Goal: Navigation & Orientation: Find specific page/section

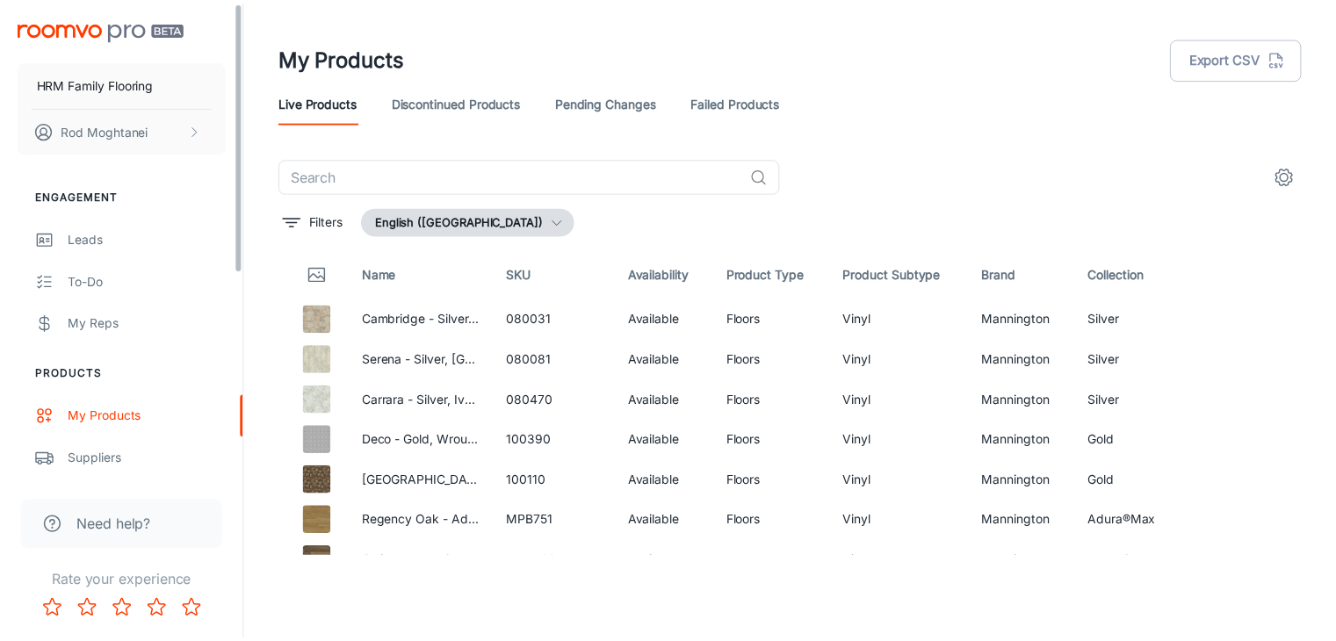
scroll to position [1933, 0]
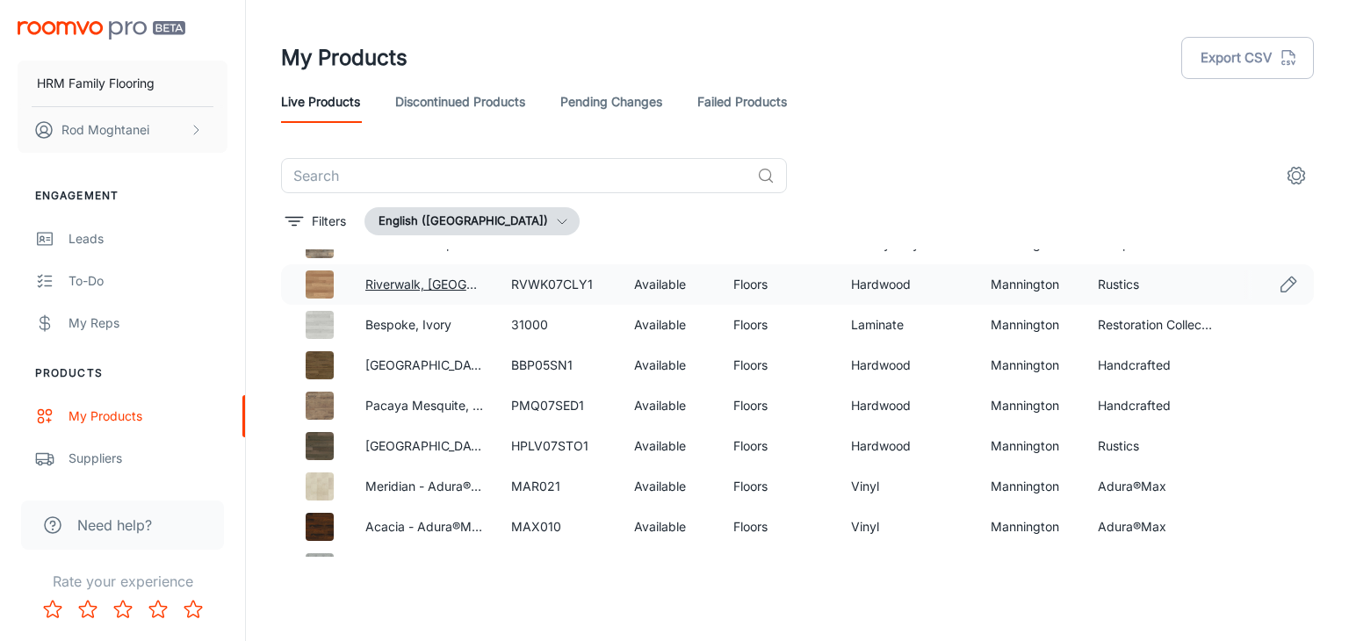
click at [388, 286] on link "Riverwalk, [GEOGRAPHIC_DATA]" at bounding box center [459, 284] width 188 height 15
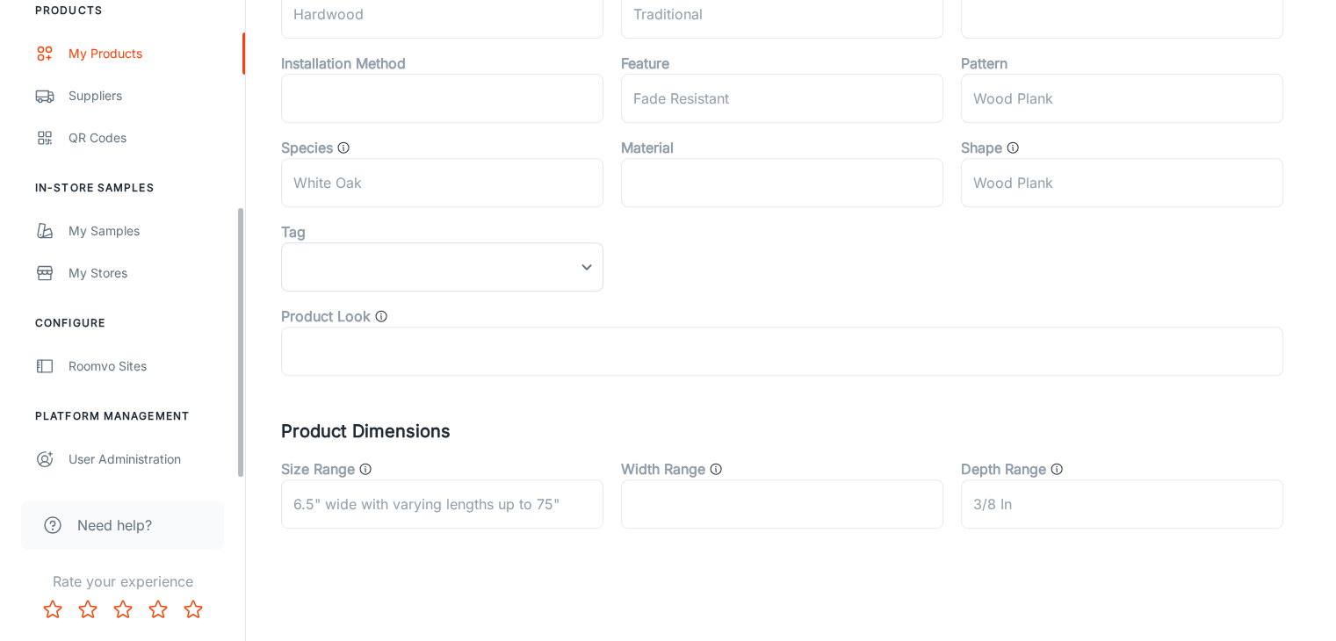
scroll to position [364, 0]
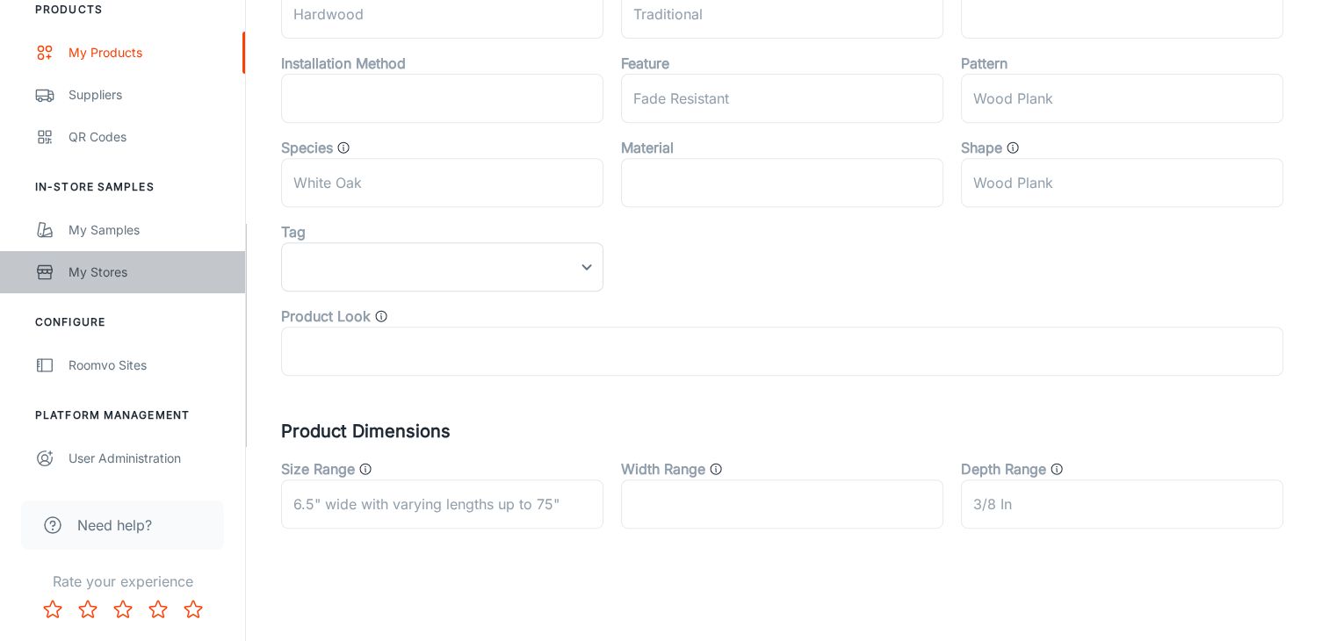
click at [105, 273] on div "My Stores" at bounding box center [148, 272] width 159 height 19
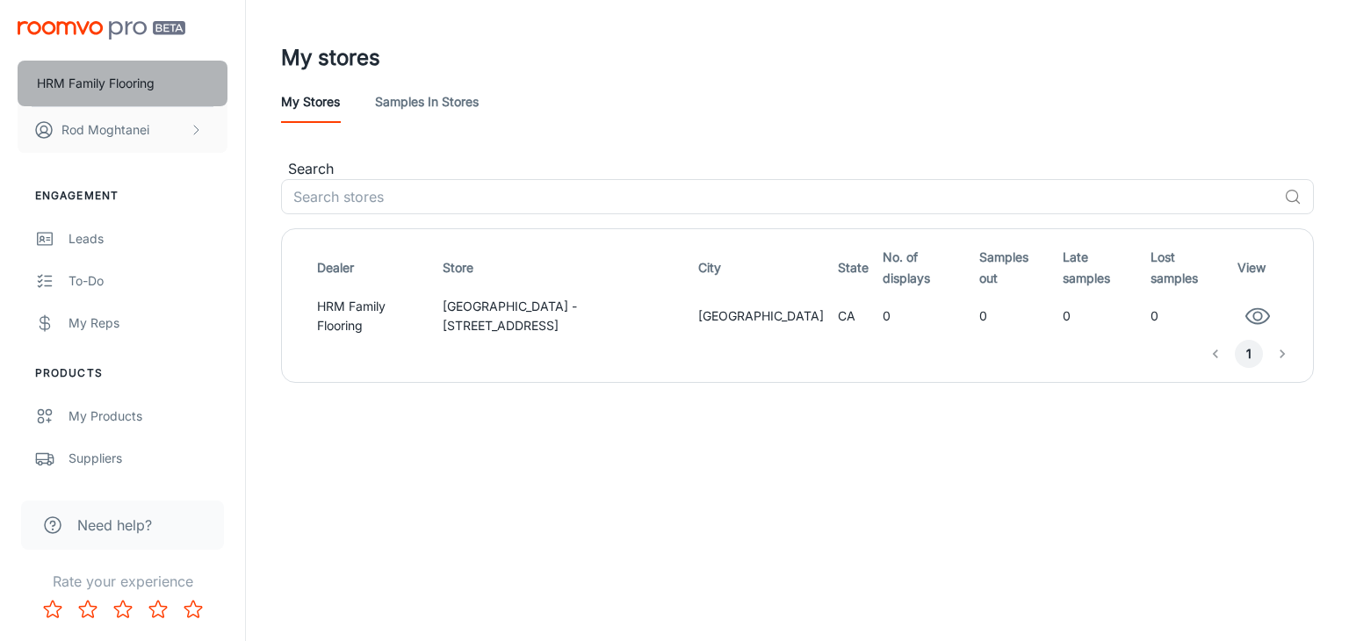
click at [119, 86] on p "HRM Family Flooring" at bounding box center [96, 83] width 118 height 19
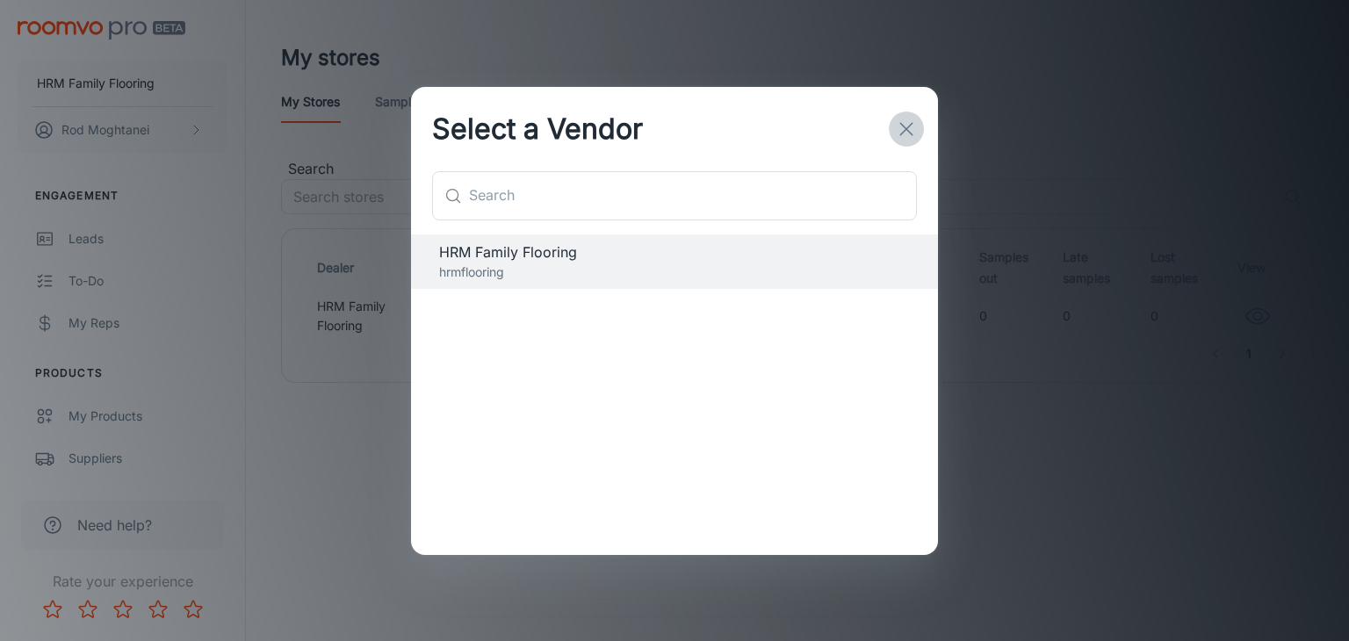
click at [904, 125] on icon "button" at bounding box center [906, 129] width 21 height 21
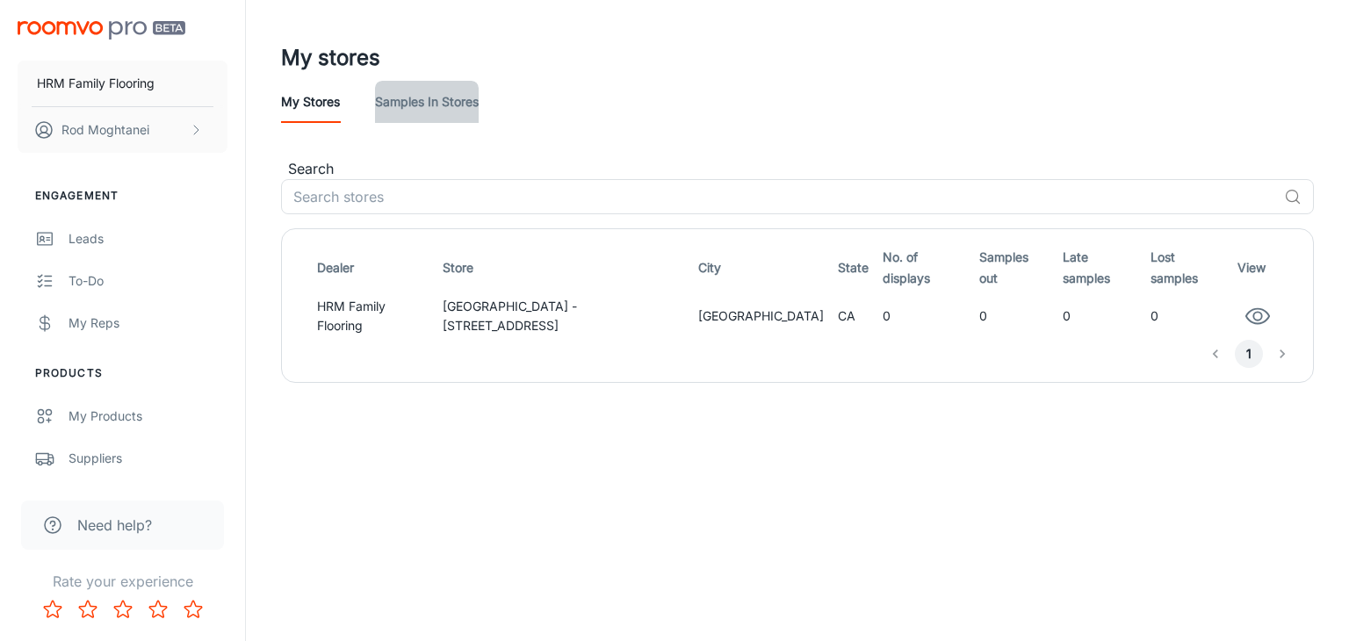
click at [396, 103] on link "Samples in stores" at bounding box center [427, 102] width 104 height 42
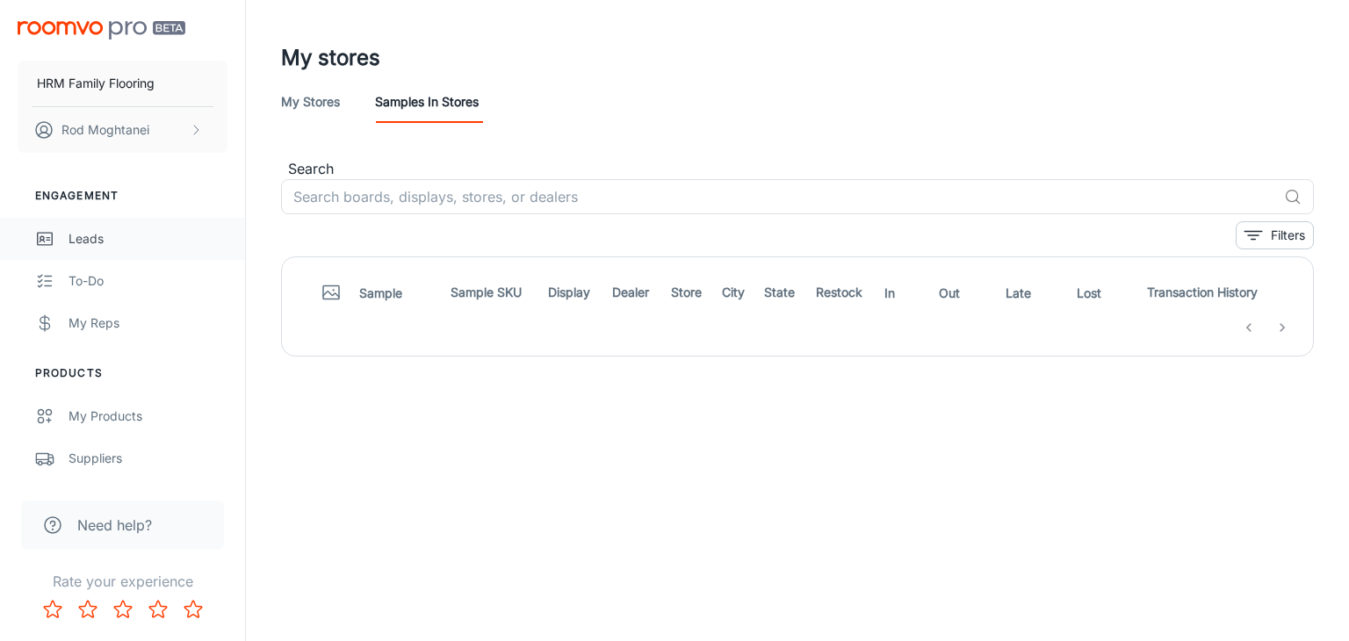
click at [124, 230] on div "Leads" at bounding box center [148, 238] width 159 height 19
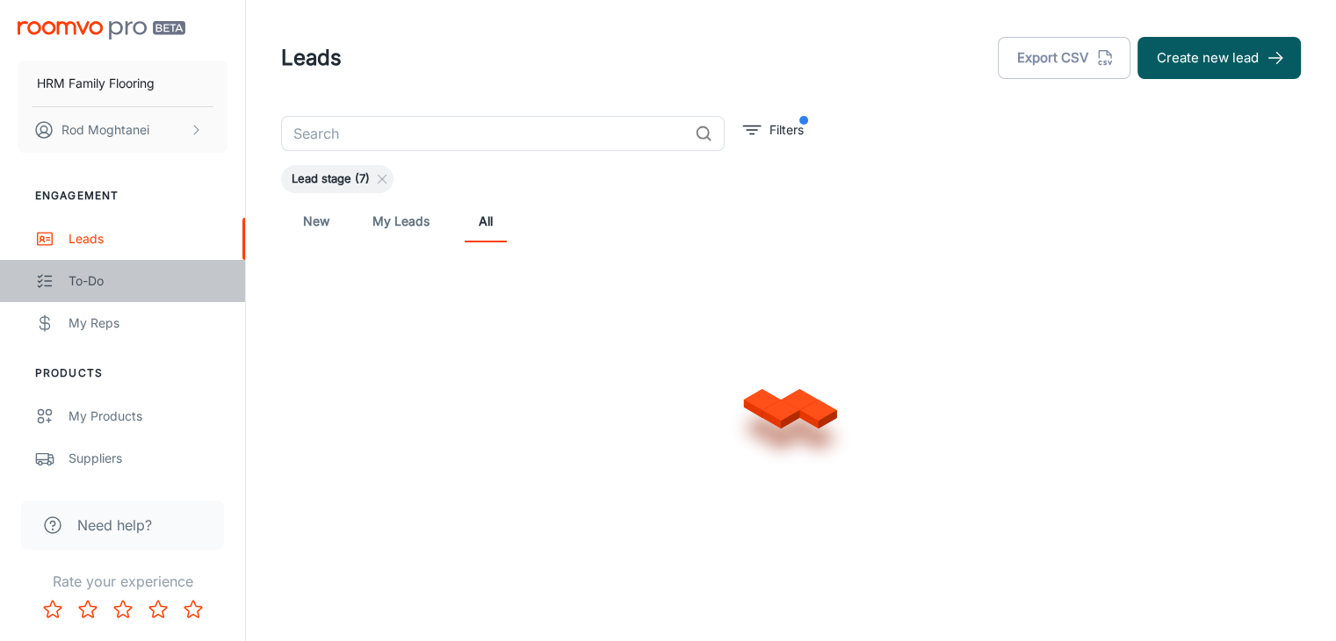
click at [119, 274] on div "To-do" at bounding box center [148, 280] width 159 height 19
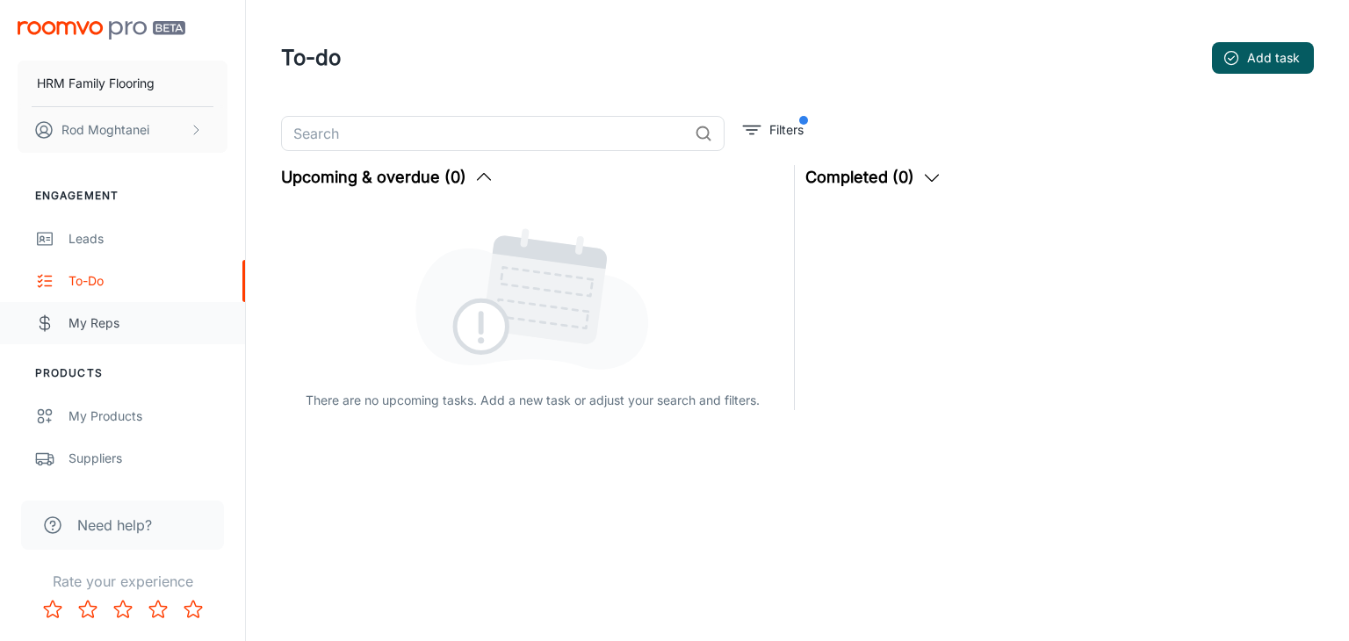
click at [124, 321] on div "My Reps" at bounding box center [148, 323] width 159 height 19
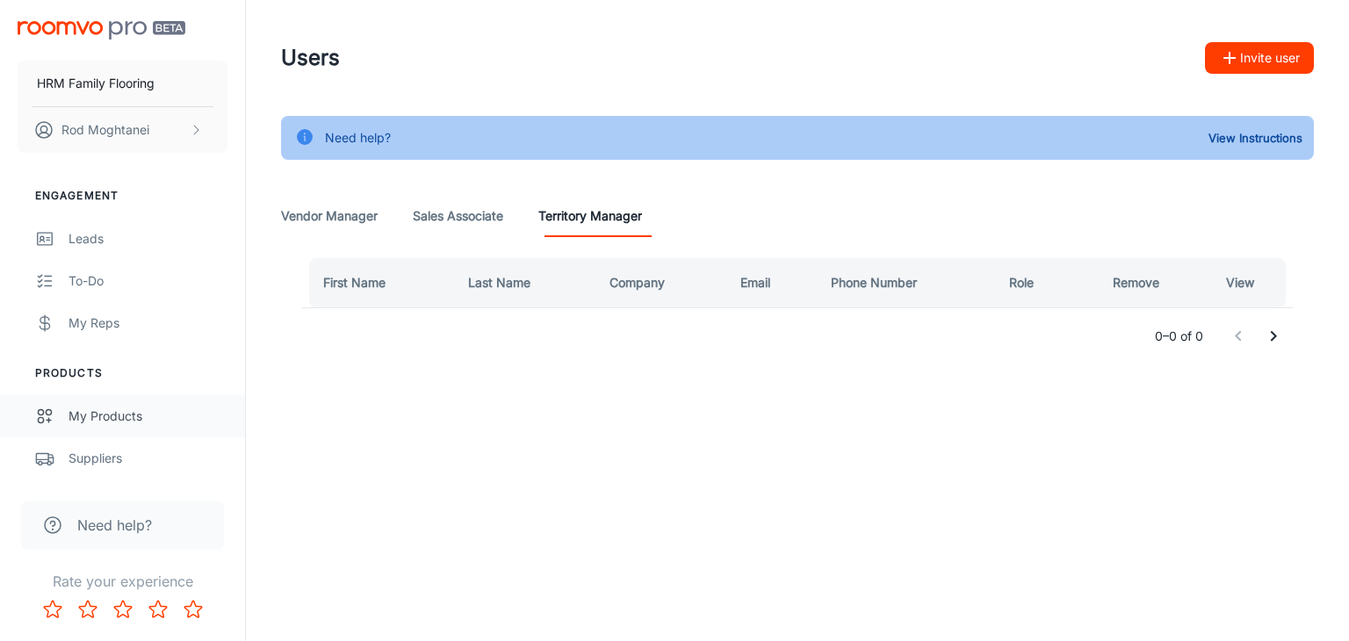
click at [122, 427] on link "My Products" at bounding box center [122, 416] width 245 height 42
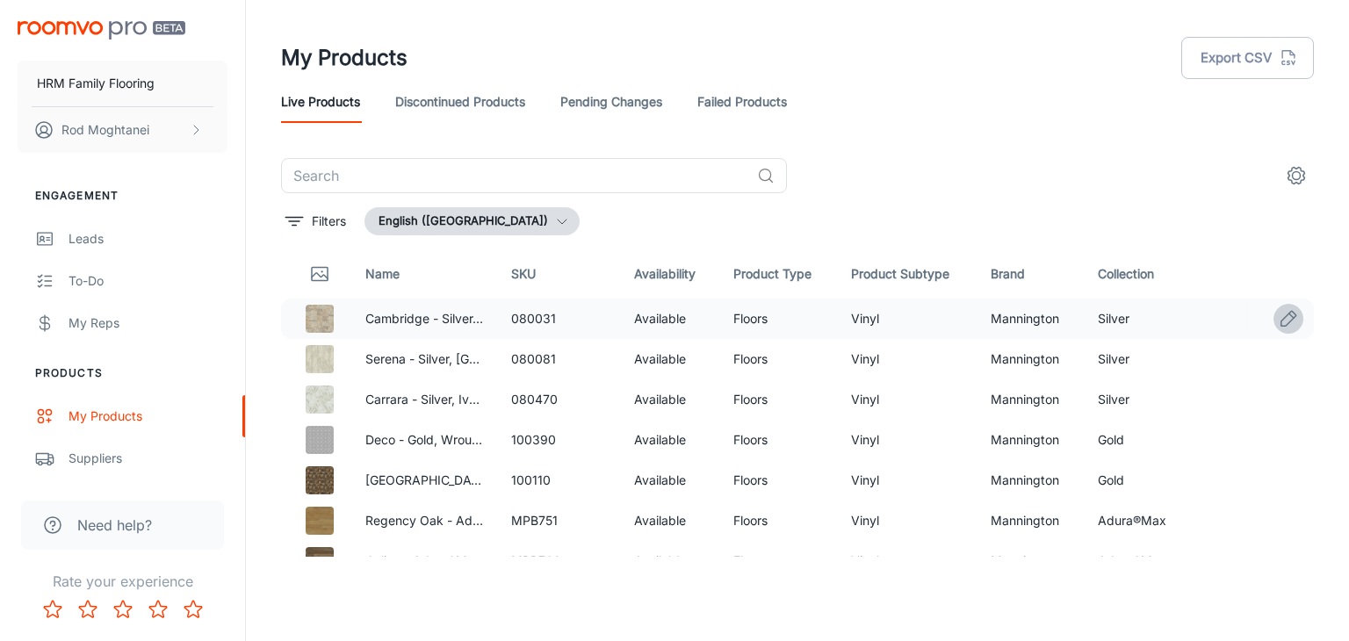
drag, startPoint x: 1102, startPoint y: 328, endPoint x: 1273, endPoint y: 321, distance: 170.5
click at [1278, 321] on icon "Edit" at bounding box center [1288, 318] width 21 height 21
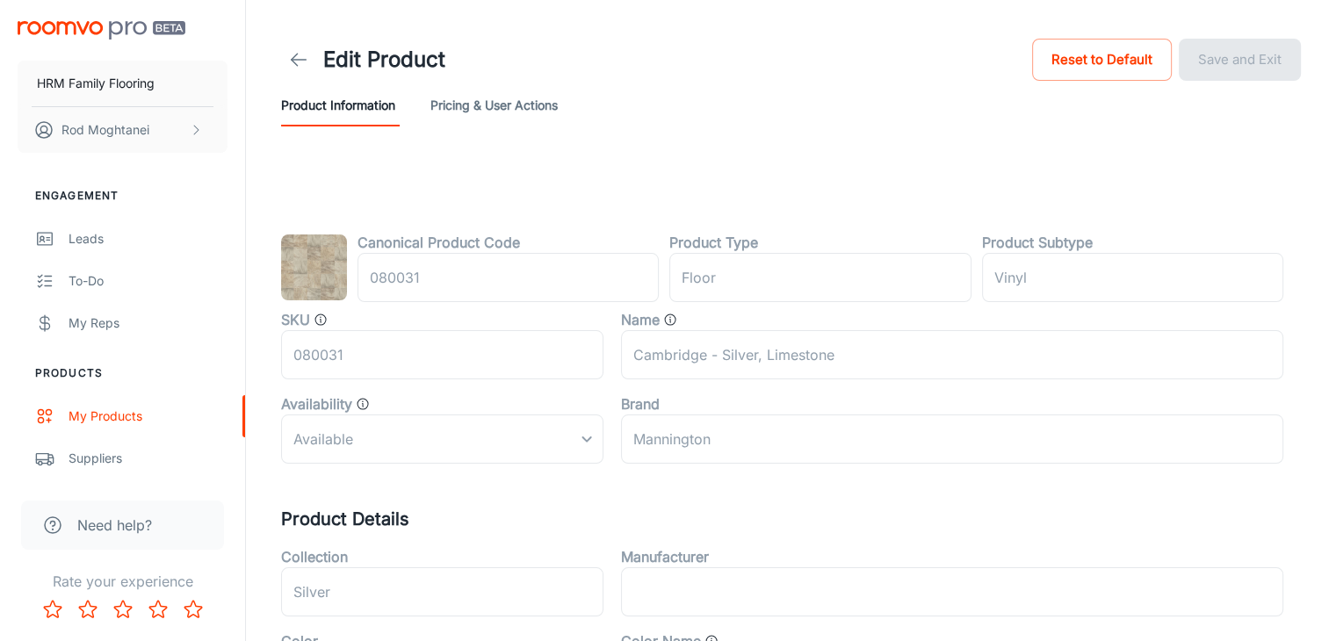
click at [486, 104] on button "Pricing & User Actions" at bounding box center [493, 105] width 127 height 42
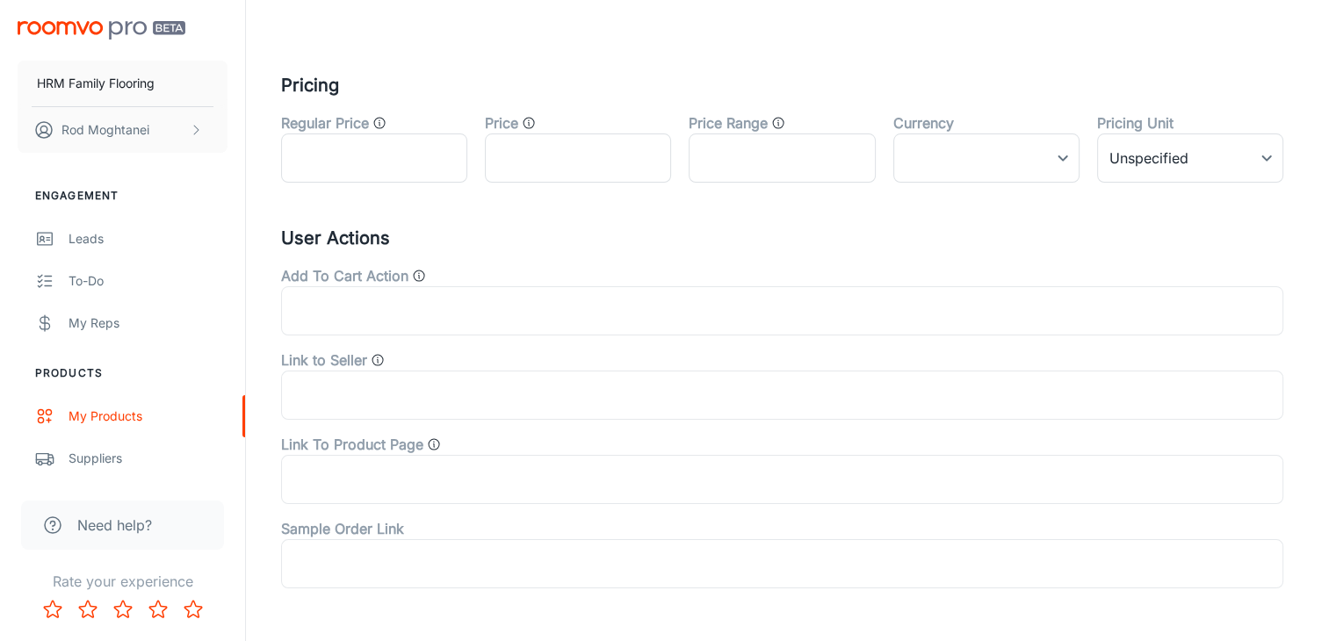
scroll to position [220, 0]
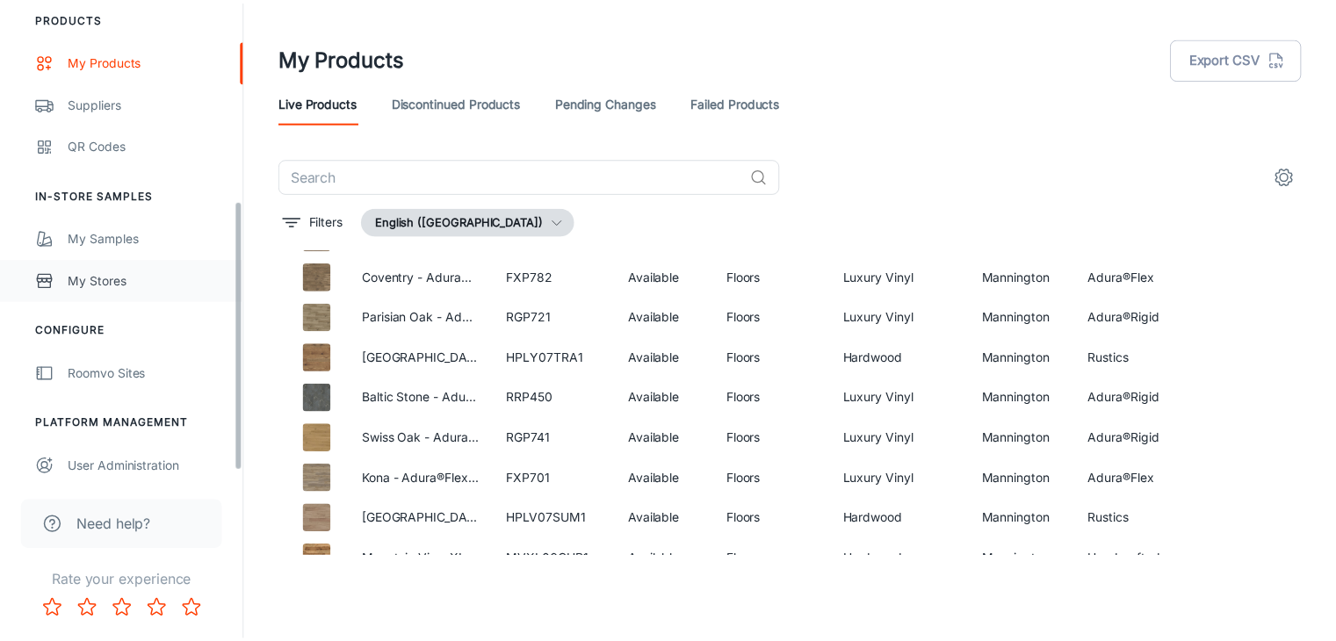
scroll to position [364, 0]
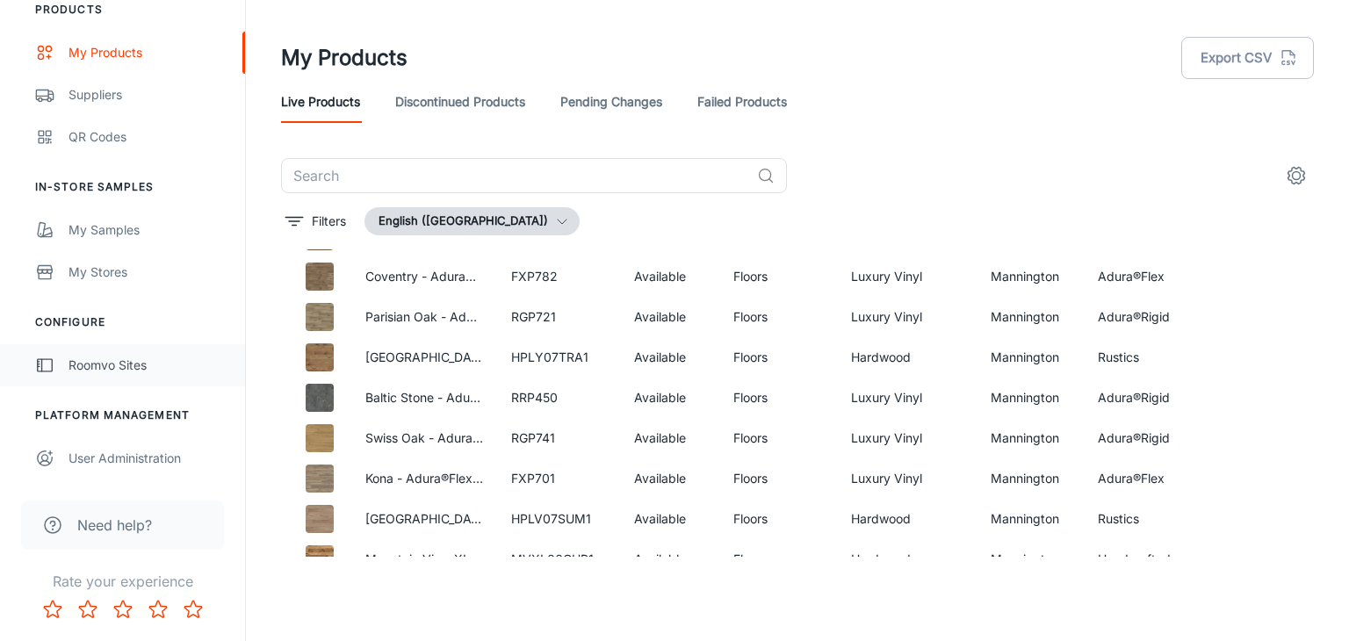
click at [69, 372] on div "Roomvo Sites" at bounding box center [148, 365] width 159 height 19
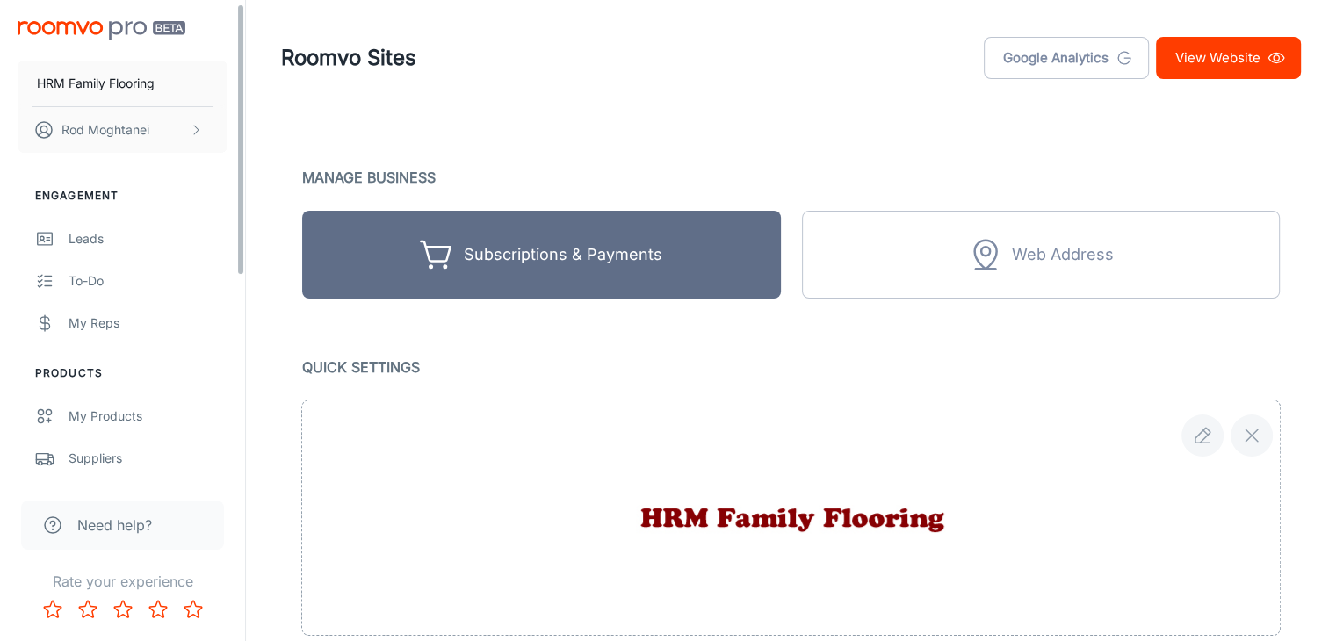
scroll to position [364, 0]
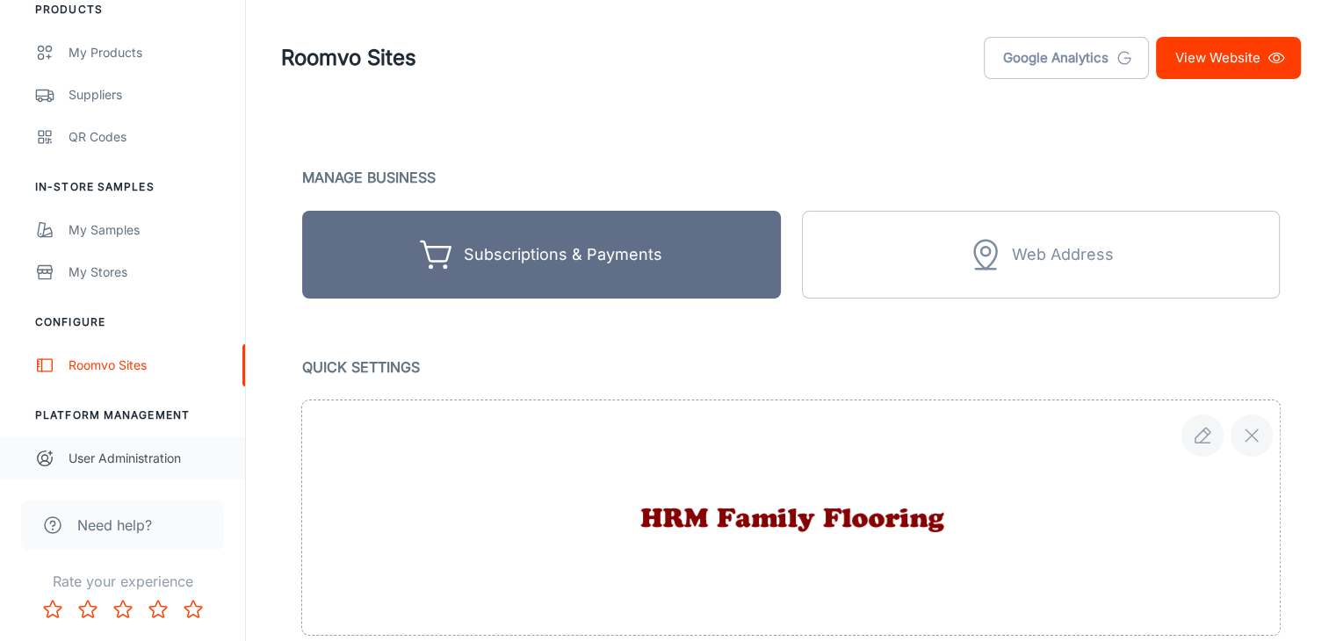
click at [108, 458] on div "User Administration" at bounding box center [148, 458] width 159 height 19
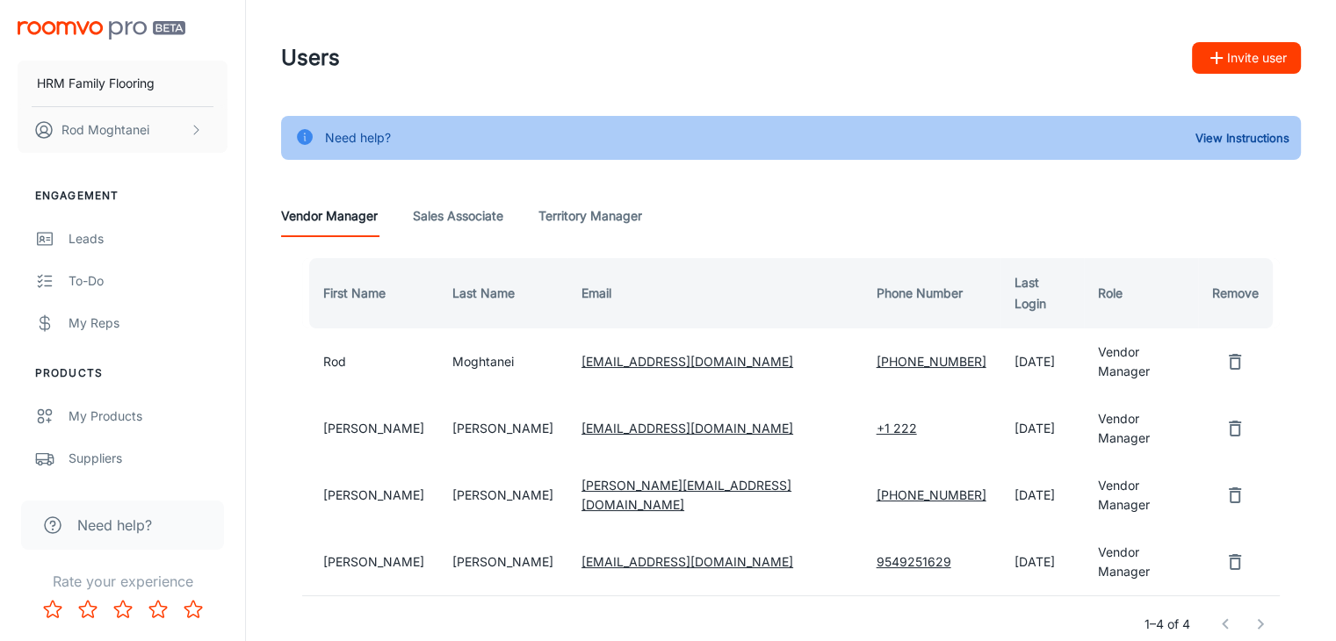
click at [42, 28] on img "scrollable content" at bounding box center [102, 30] width 168 height 18
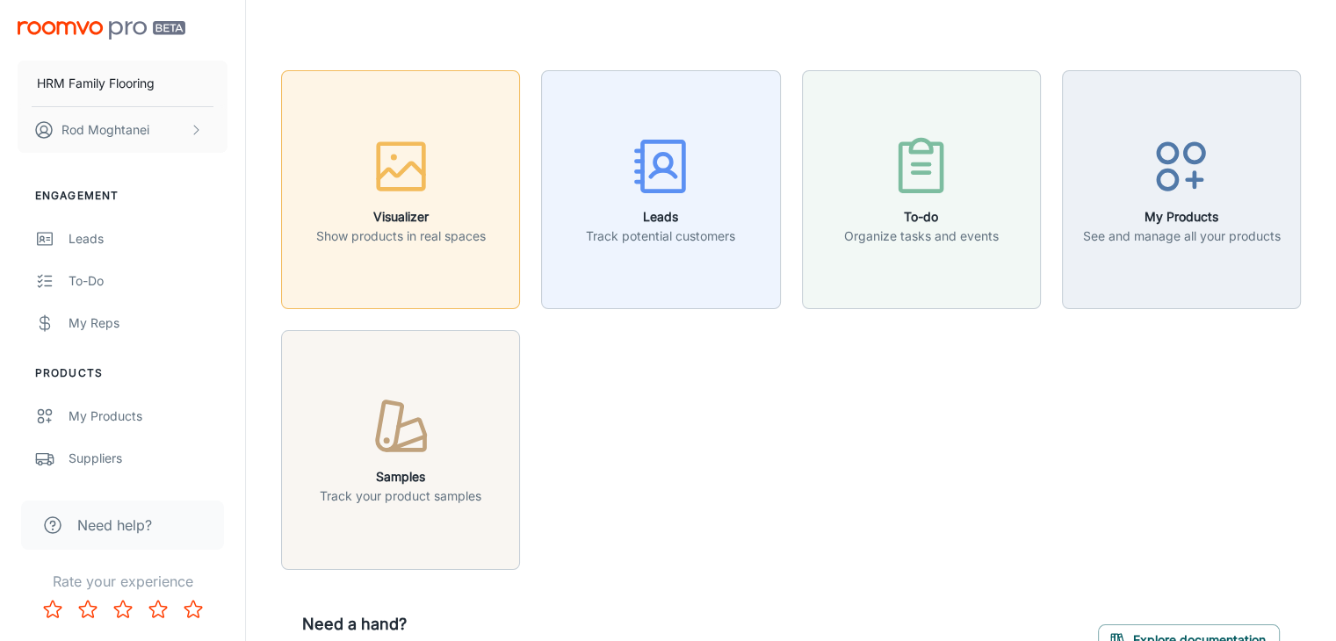
click at [386, 246] on button "Visualizer Show products in real spaces" at bounding box center [400, 189] width 239 height 239
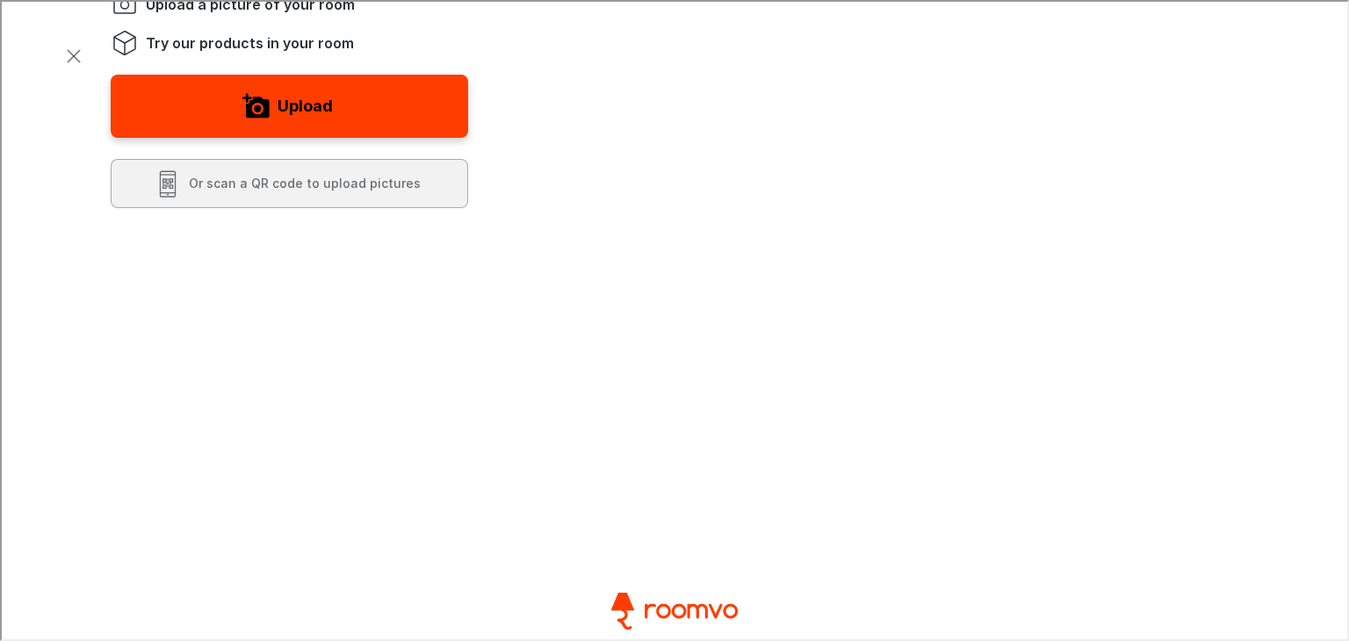
scroll to position [118, 0]
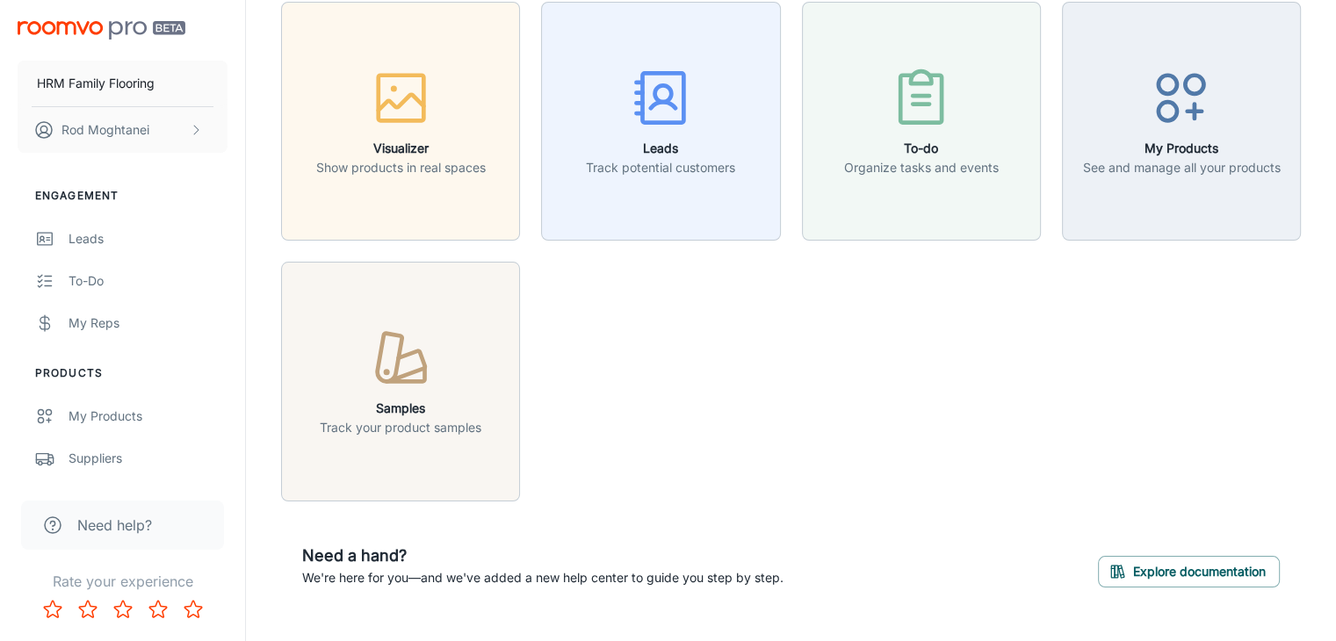
scroll to position [105, 0]
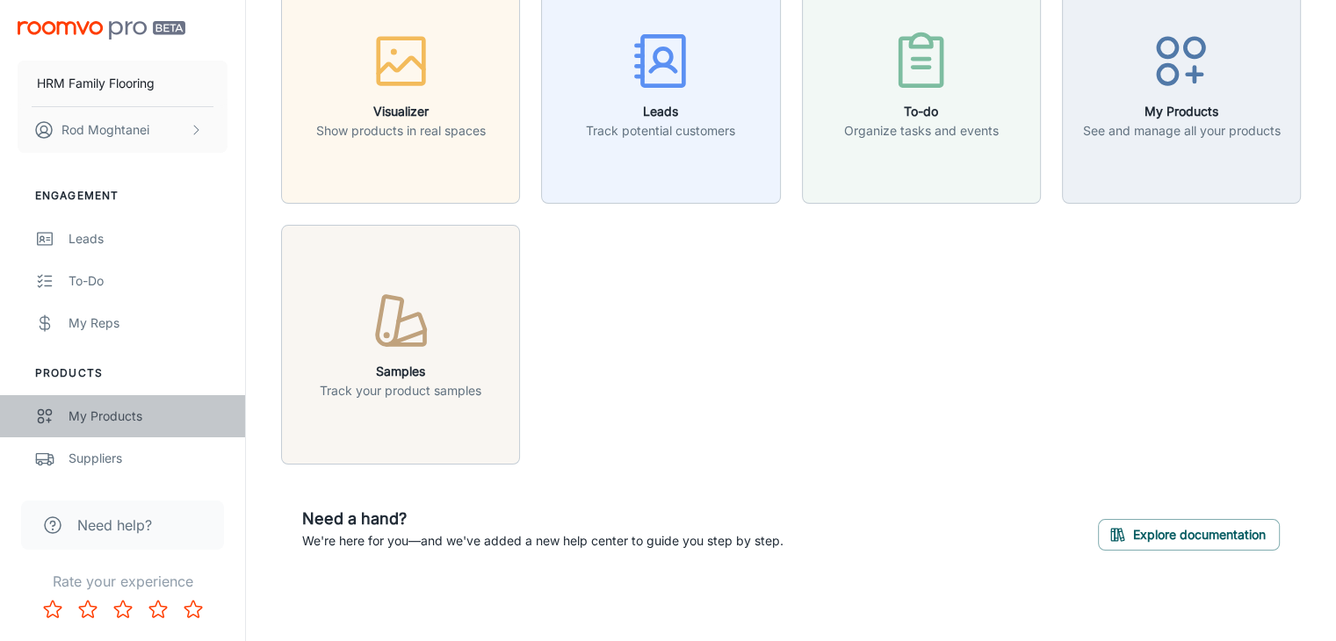
click at [134, 420] on div "My Products" at bounding box center [148, 416] width 159 height 19
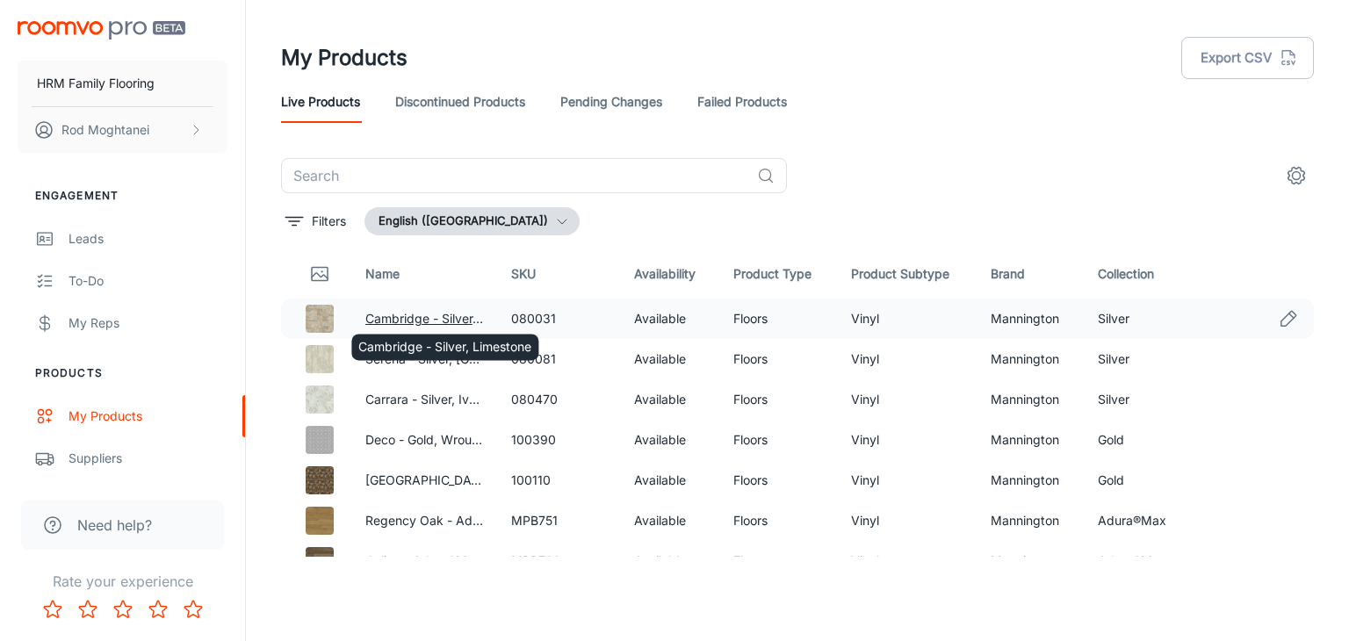
click at [394, 316] on link "Cambridge - Silver, Limestone" at bounding box center [451, 318] width 173 height 15
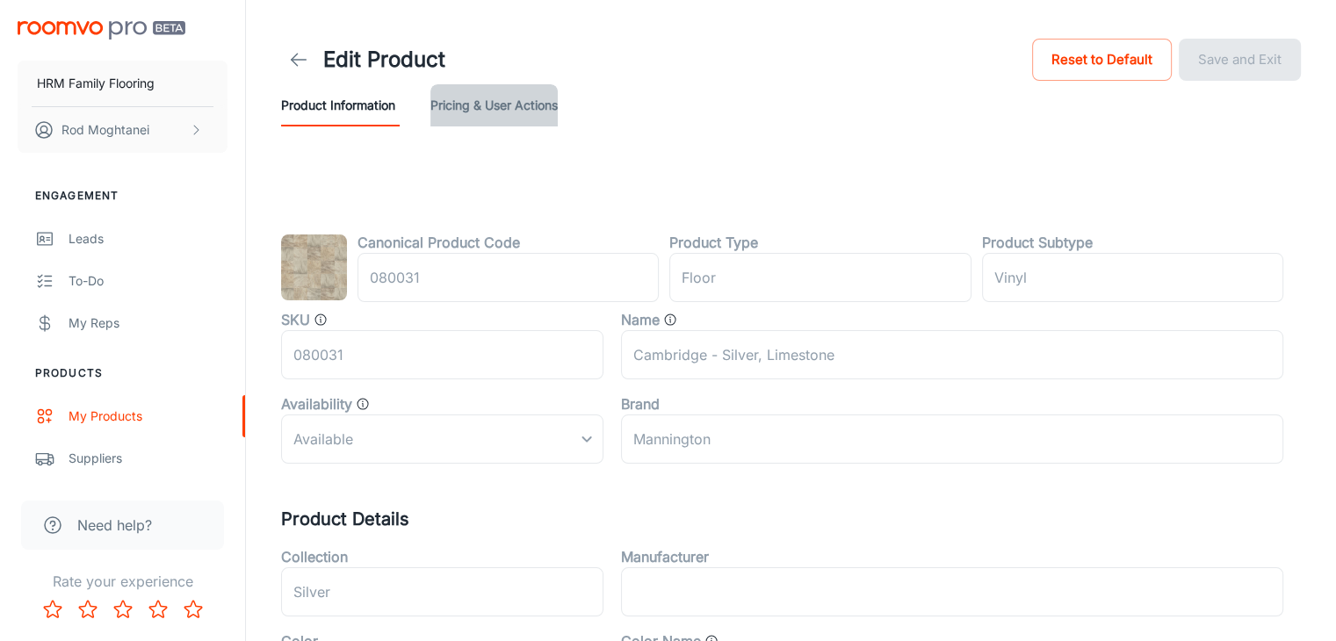
click at [542, 97] on button "Pricing & User Actions" at bounding box center [493, 105] width 127 height 42
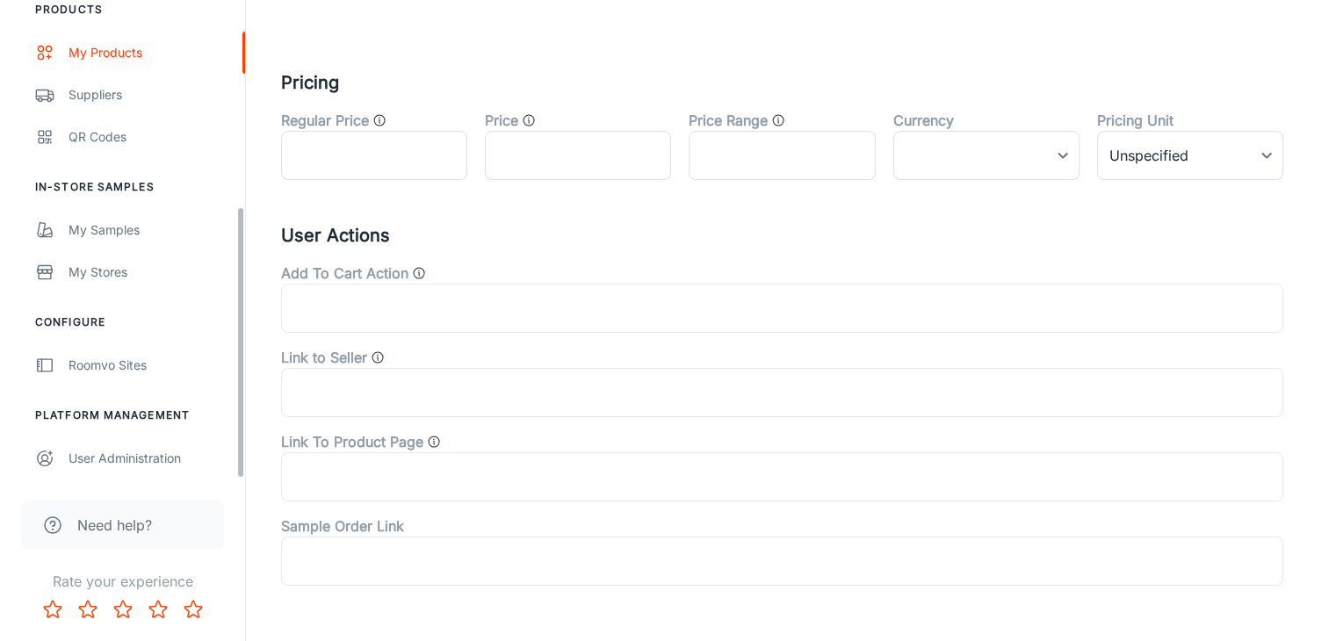
scroll to position [220, 0]
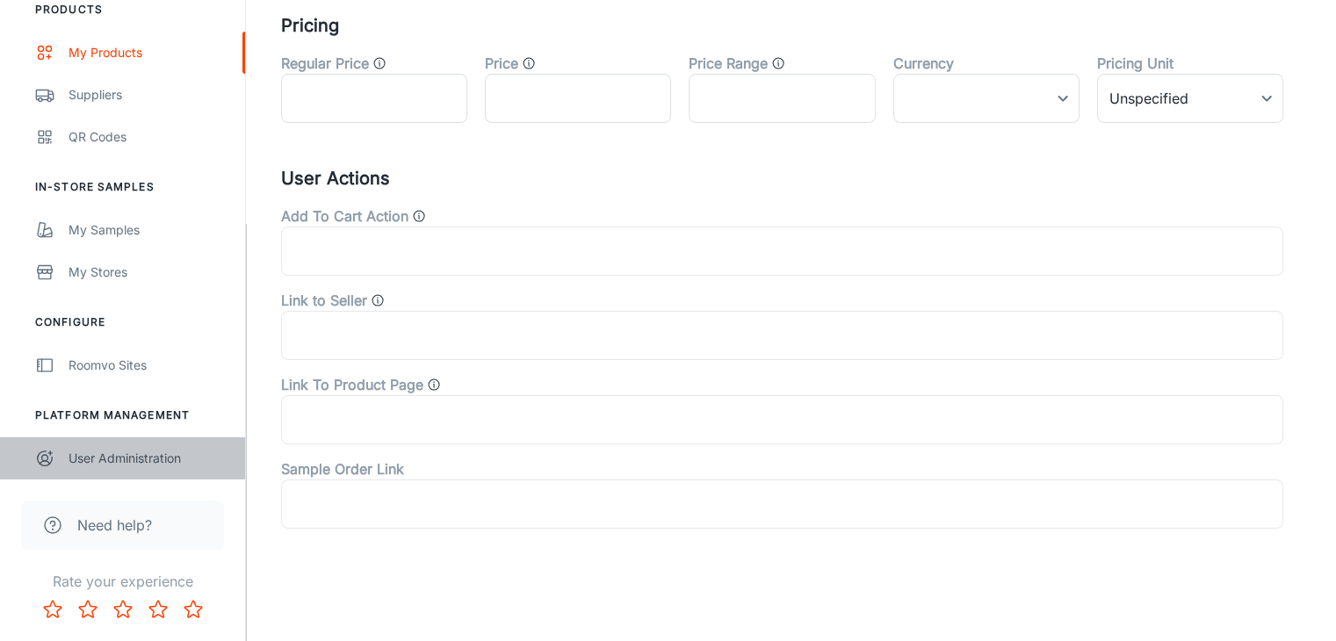
click at [84, 456] on div "User Administration" at bounding box center [148, 458] width 159 height 19
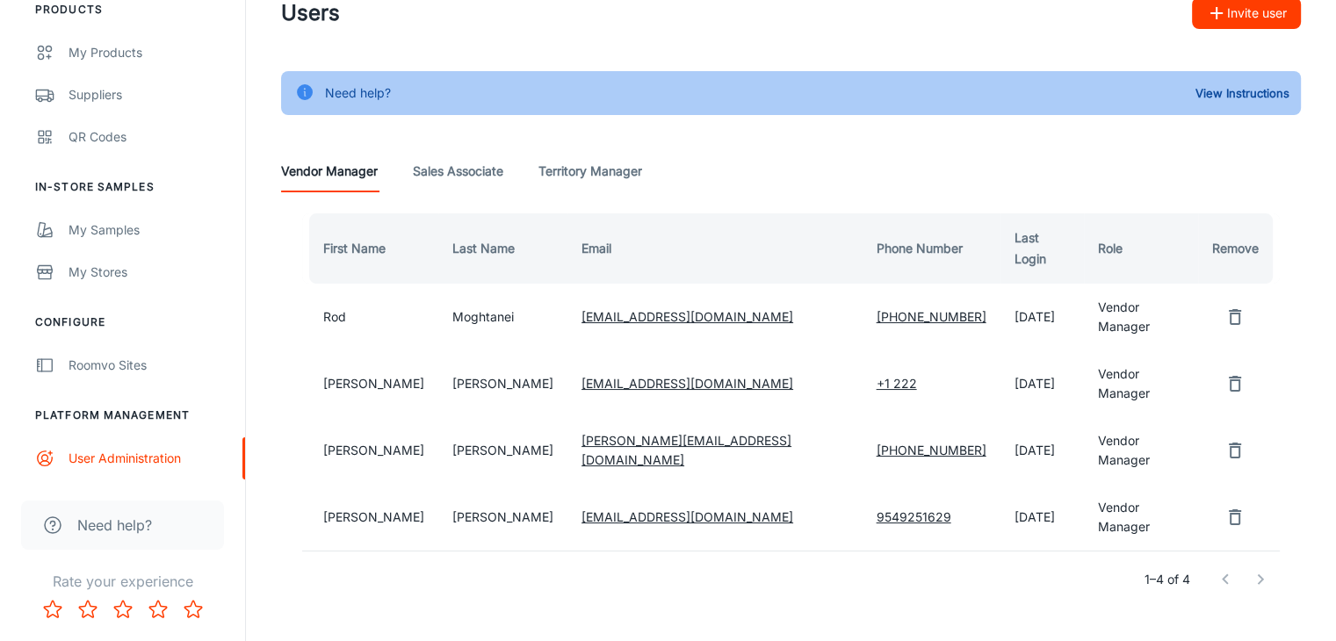
scroll to position [68, 0]
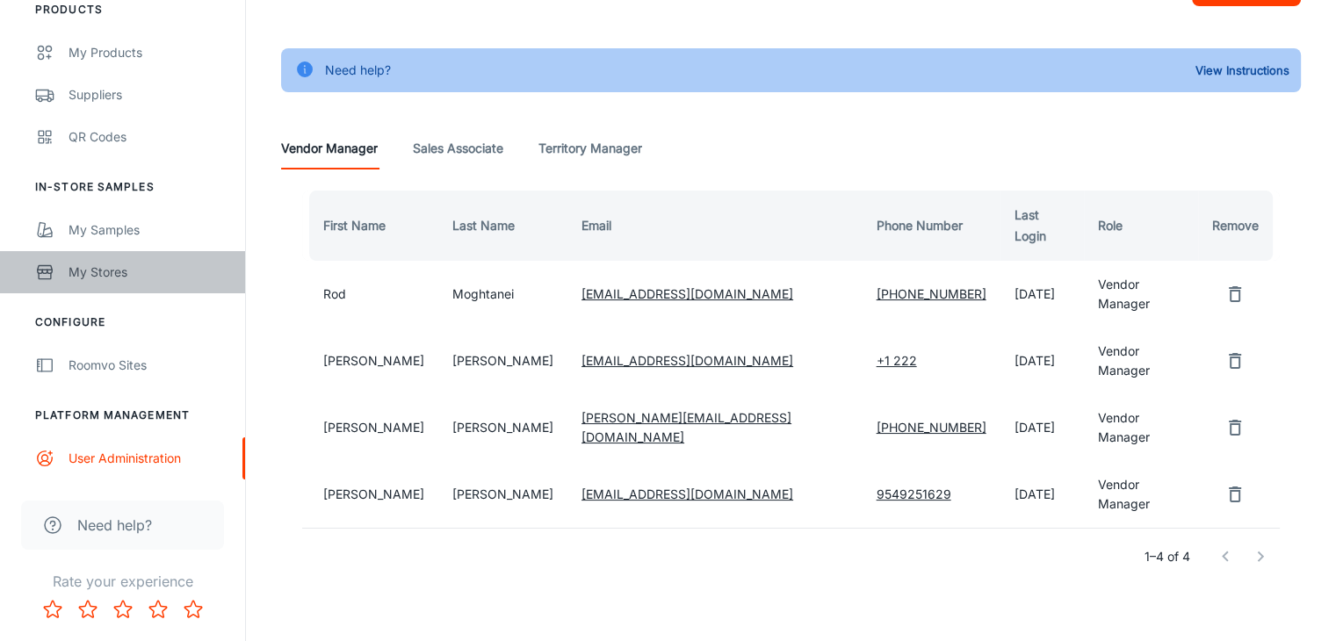
click at [135, 263] on div "My Stores" at bounding box center [148, 272] width 159 height 19
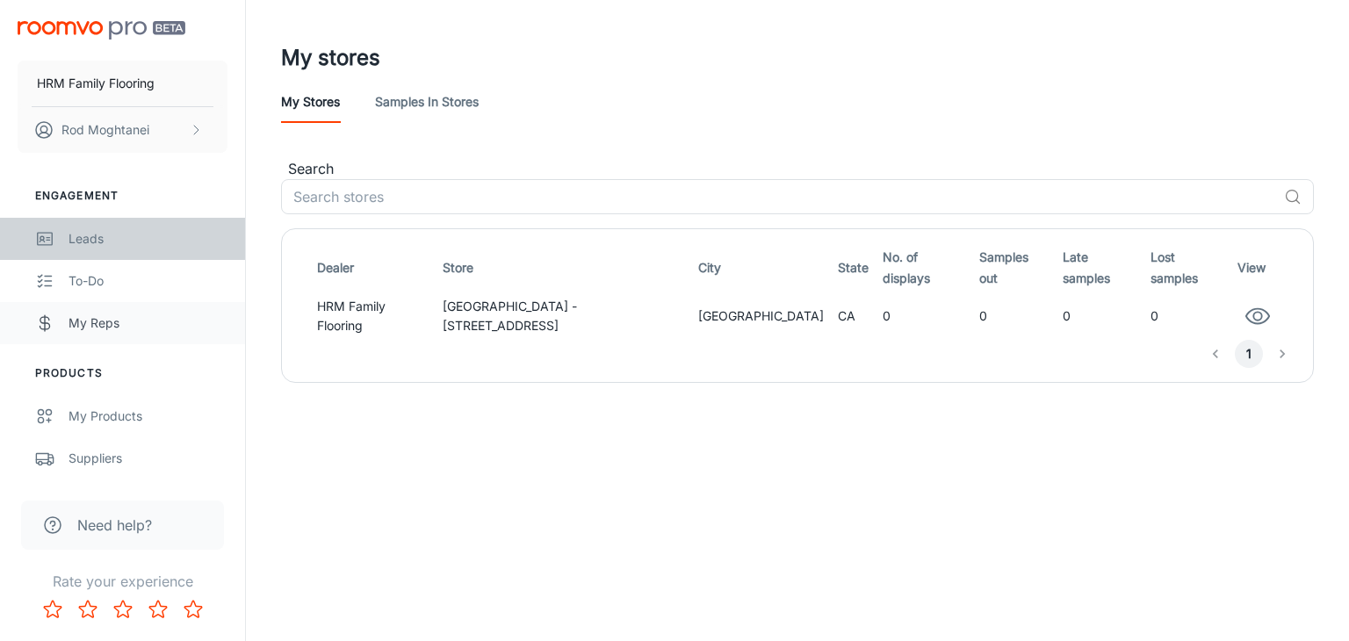
click at [112, 235] on div "Leads" at bounding box center [148, 238] width 159 height 19
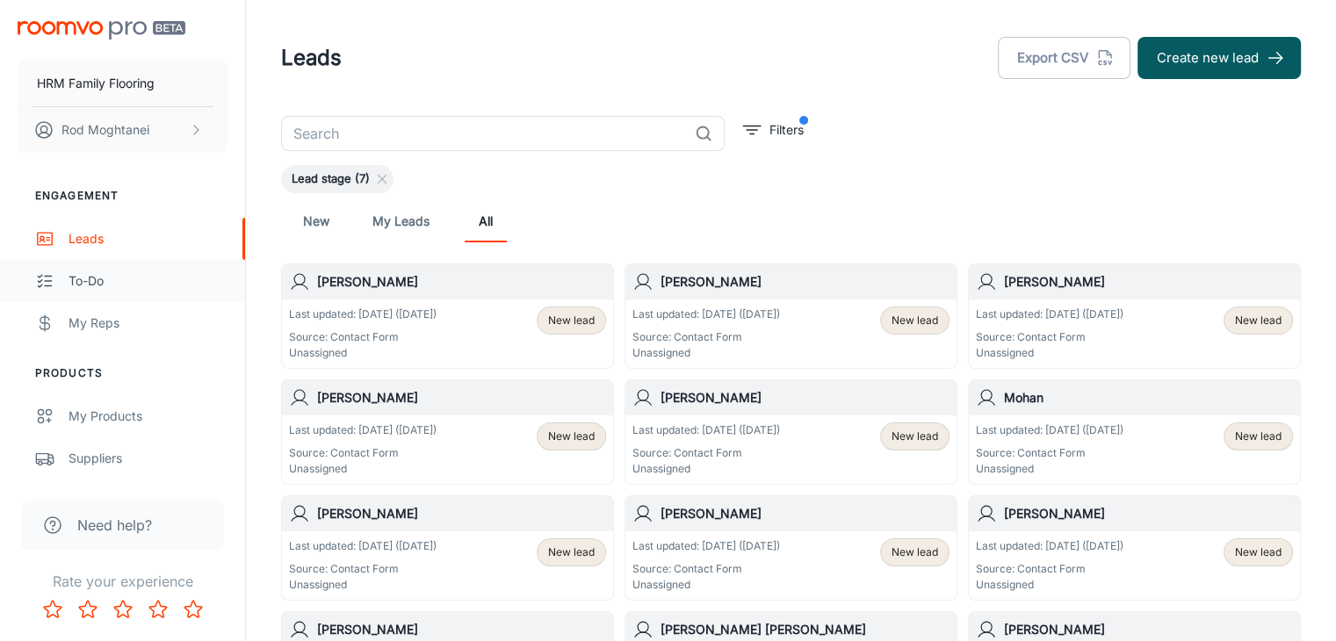
click at [130, 277] on div "To-do" at bounding box center [148, 280] width 159 height 19
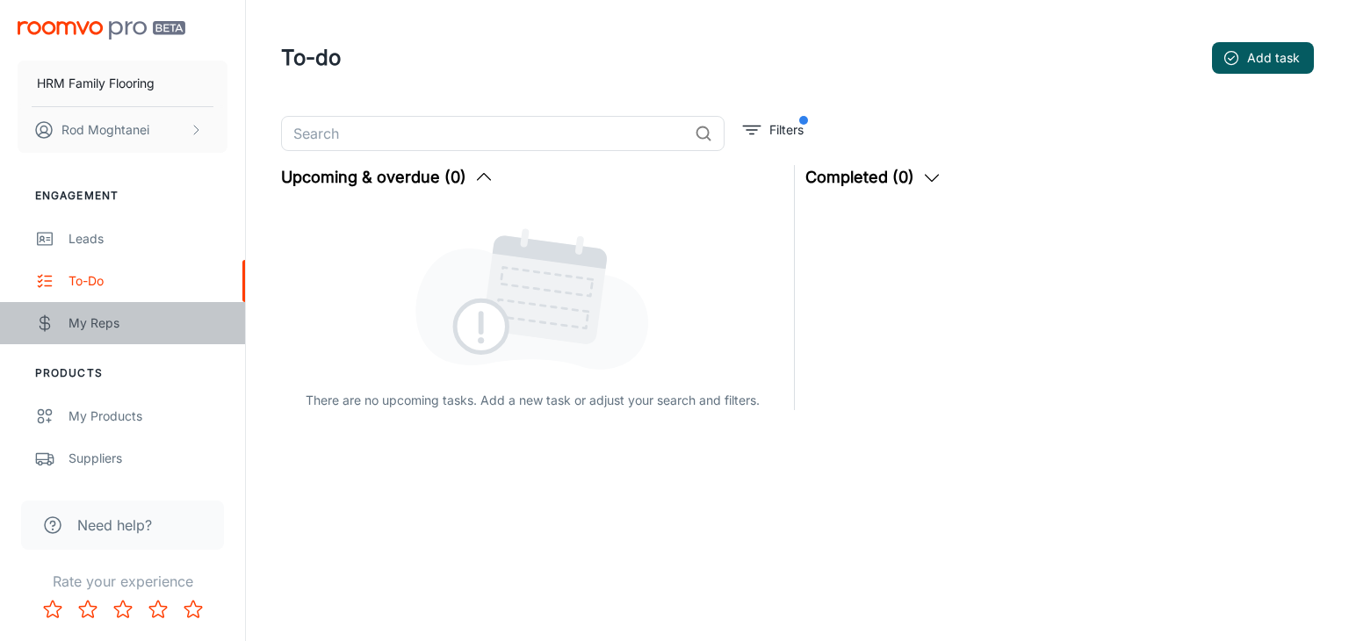
click at [123, 323] on div "My Reps" at bounding box center [148, 323] width 159 height 19
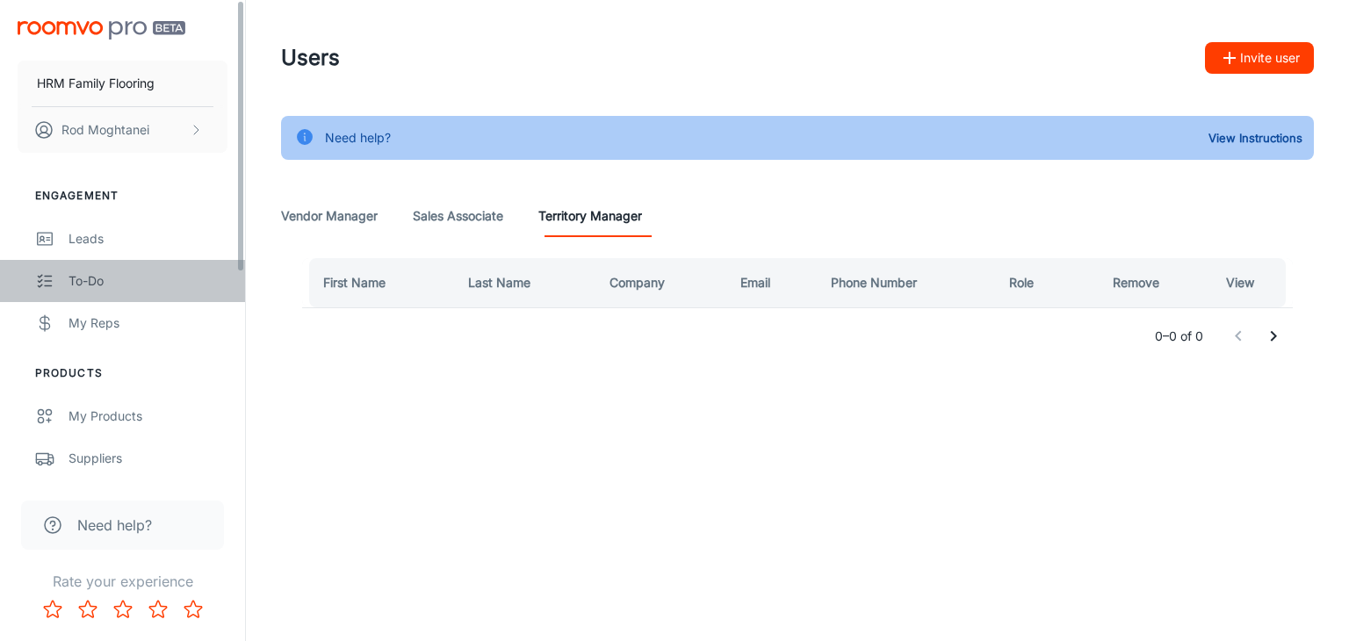
click at [146, 282] on div "To-do" at bounding box center [148, 280] width 159 height 19
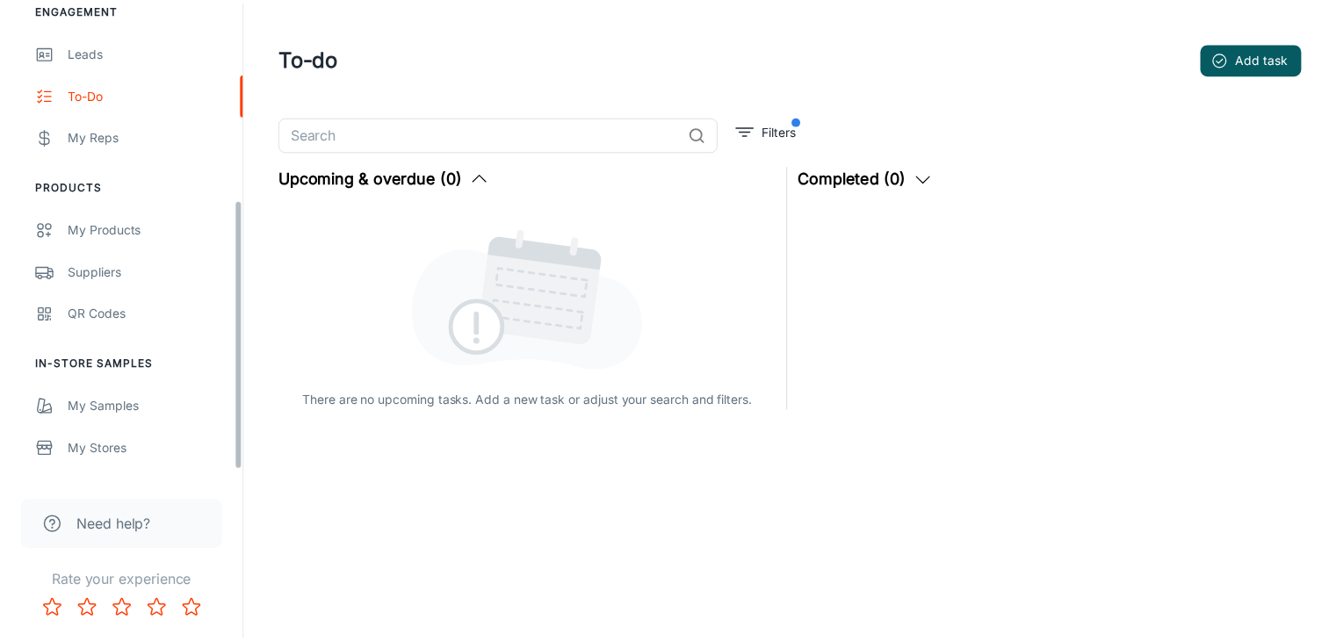
scroll to position [364, 0]
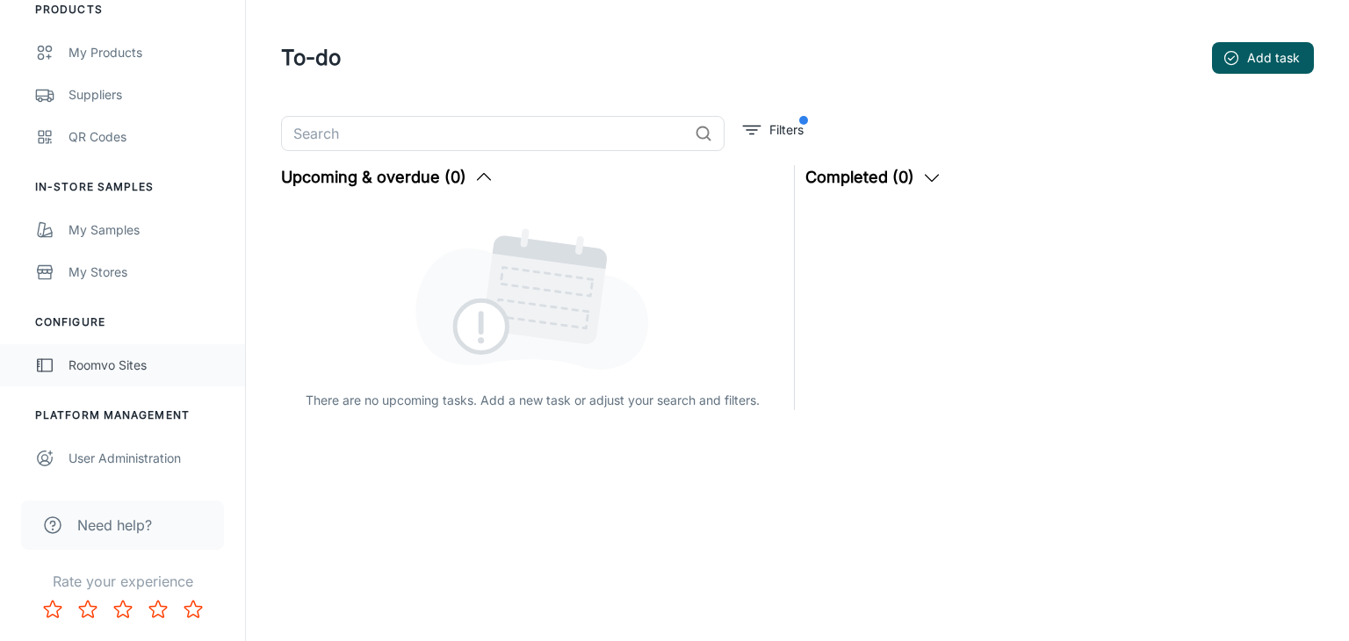
click at [76, 365] on div "Roomvo Sites" at bounding box center [148, 365] width 159 height 19
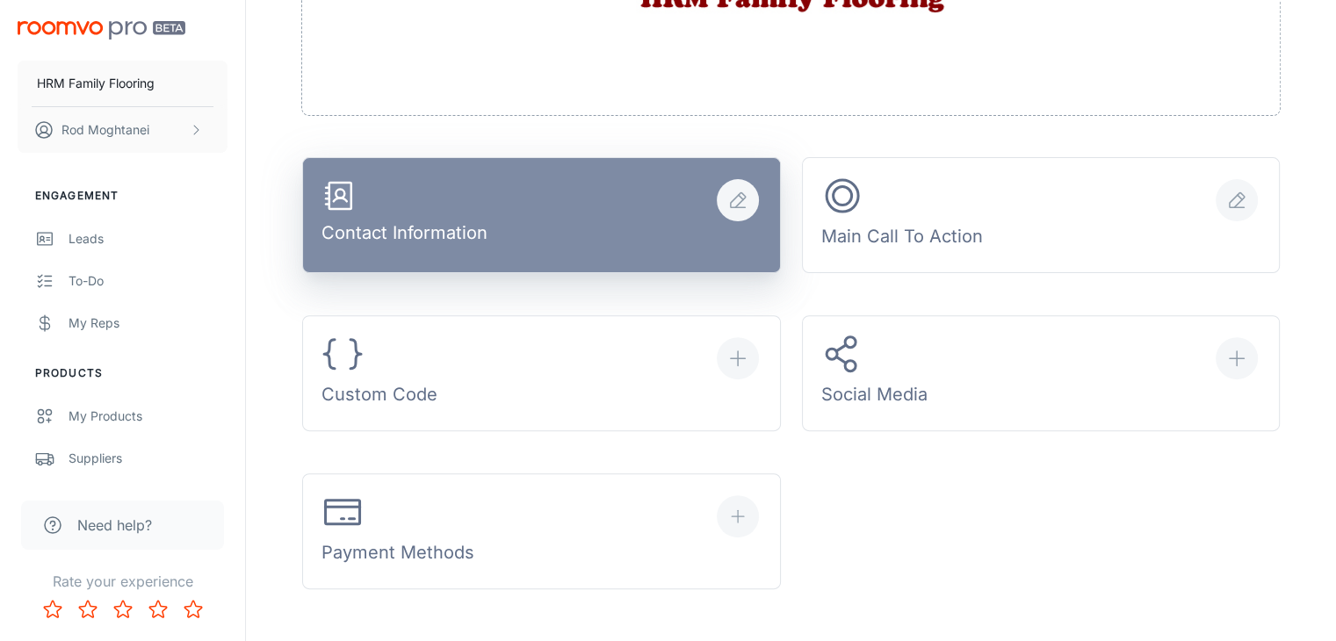
scroll to position [615, 0]
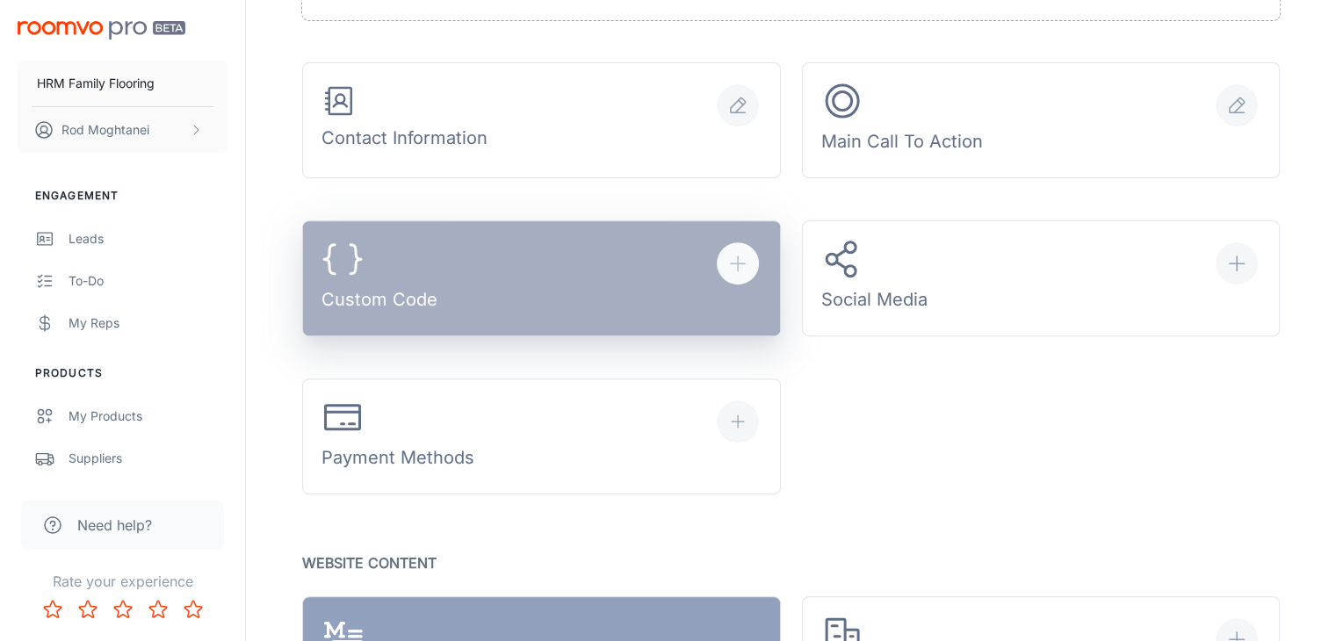
click at [467, 292] on button "Custom Code" at bounding box center [541, 278] width 479 height 116
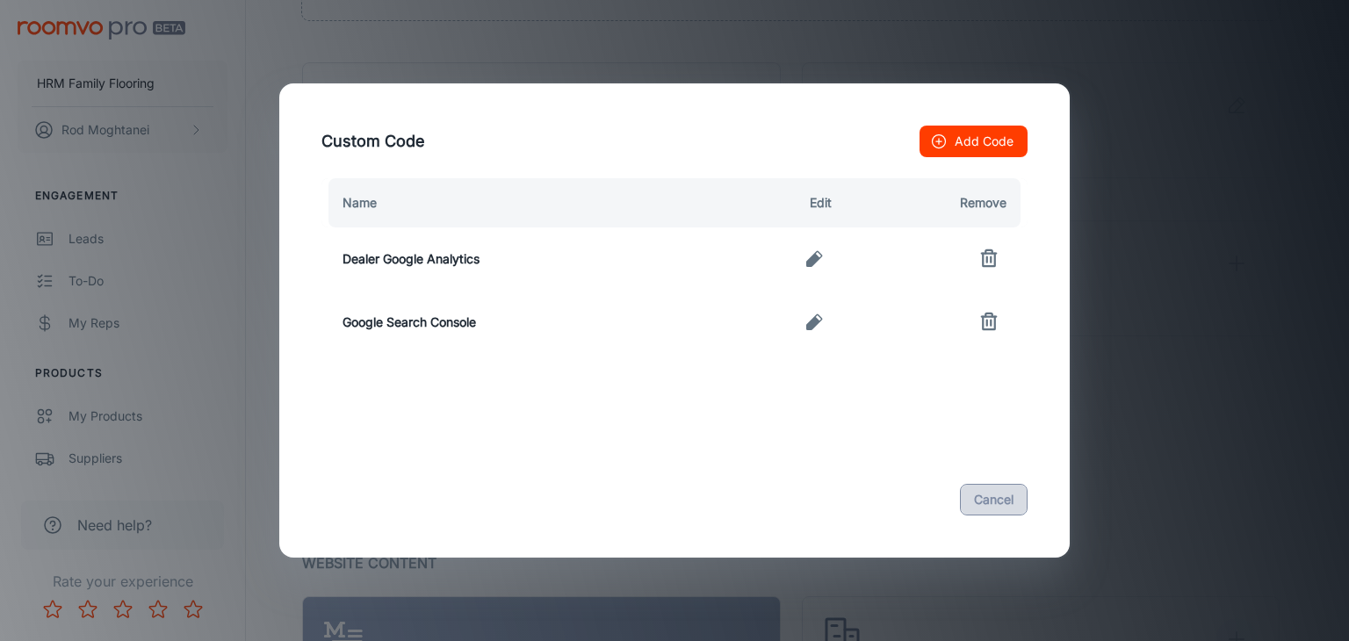
click at [1008, 510] on button "Cancel" at bounding box center [994, 500] width 68 height 32
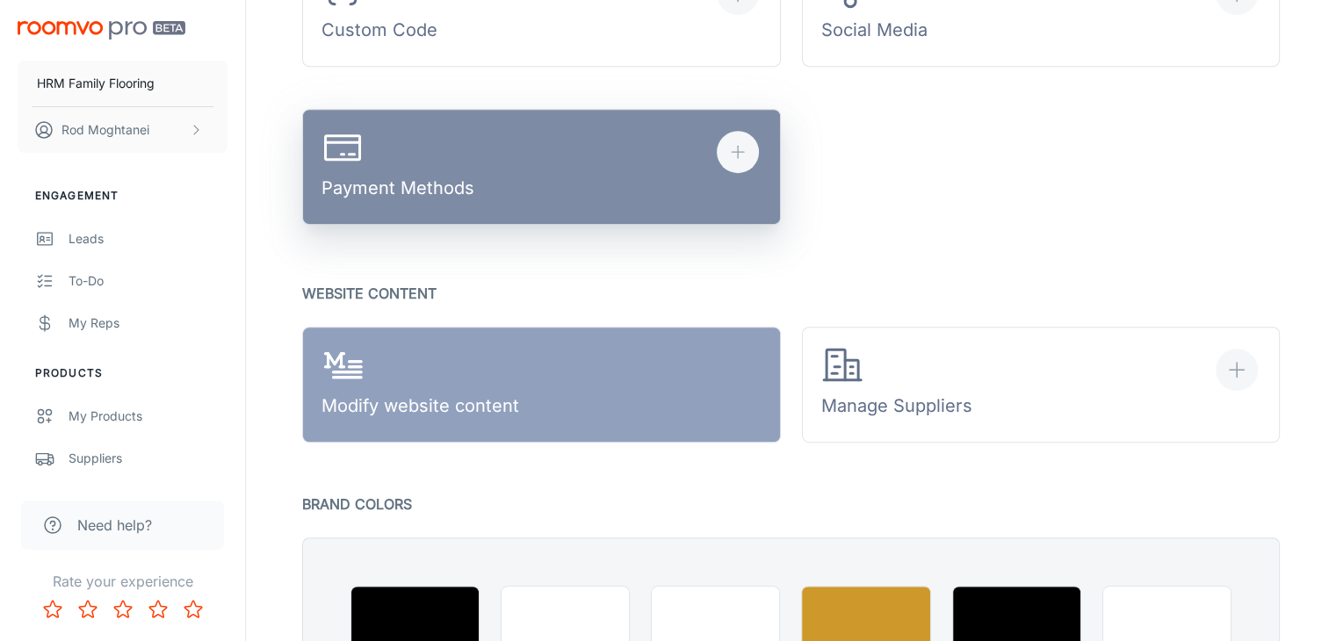
scroll to position [966, 0]
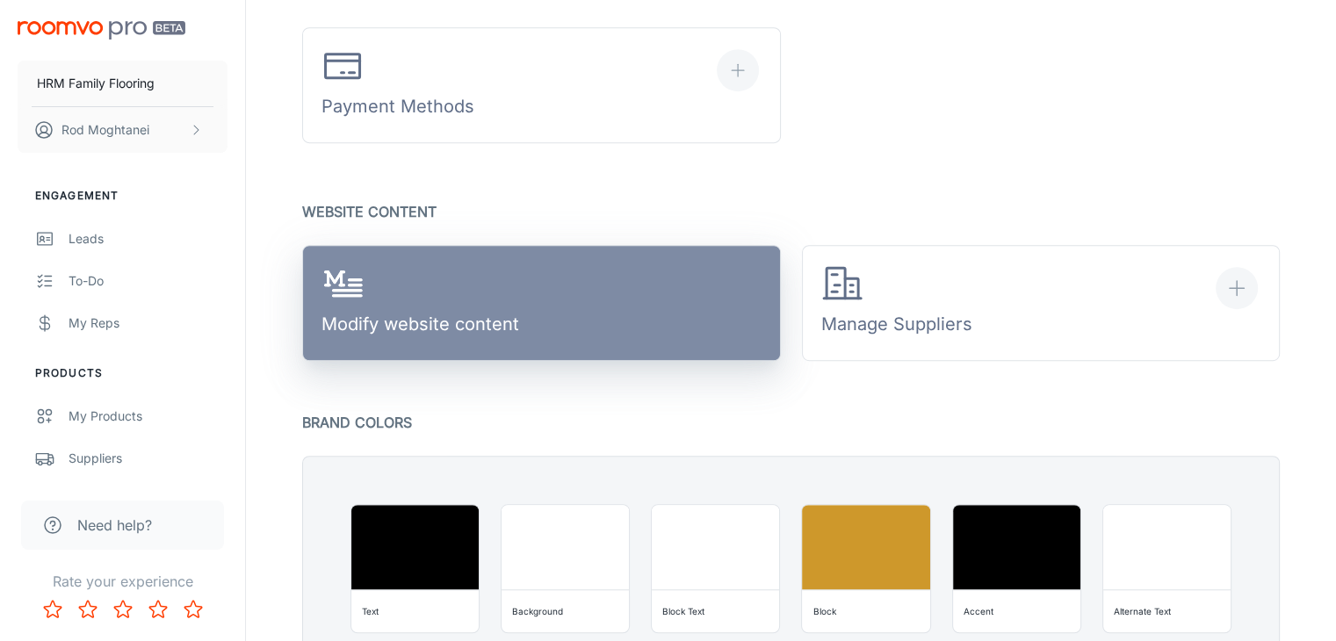
click at [576, 311] on link "Modify website content" at bounding box center [541, 303] width 479 height 116
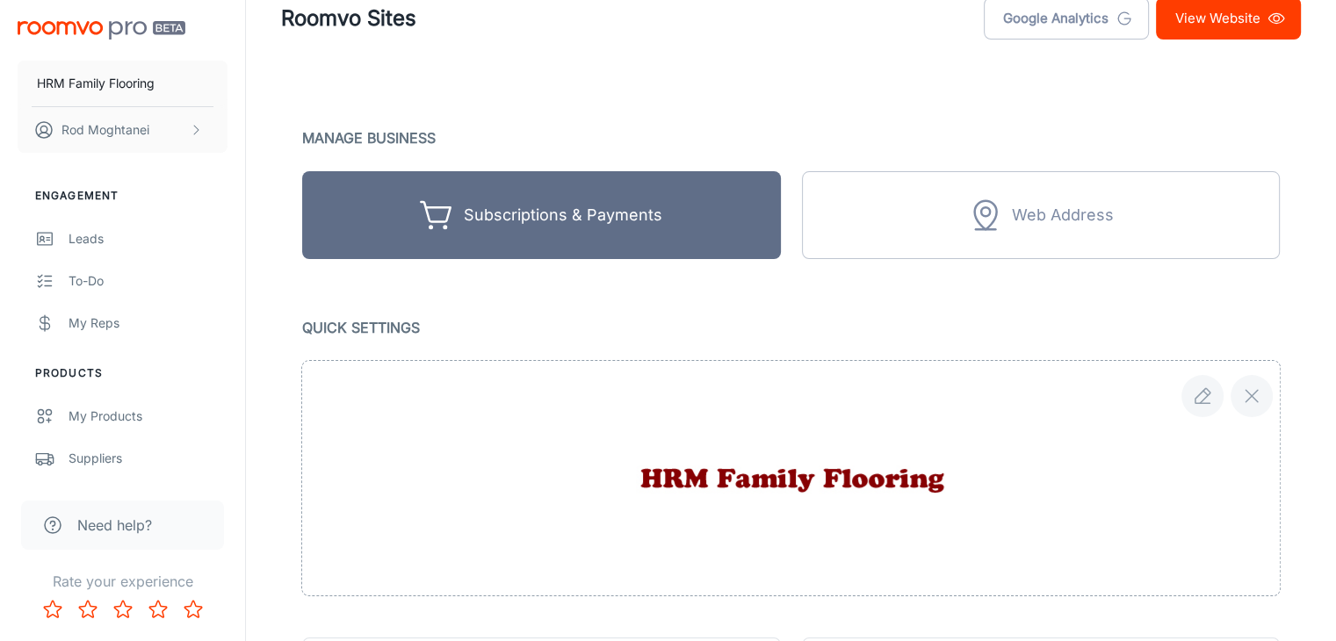
scroll to position [296, 0]
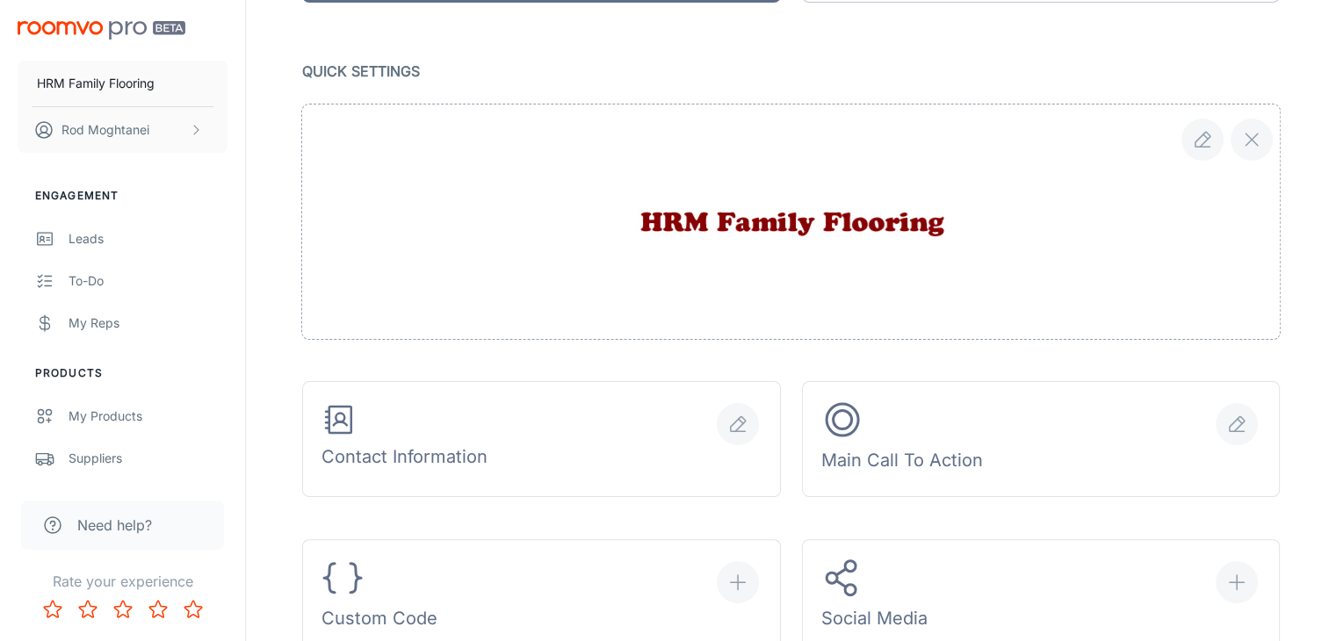
click at [649, 222] on img at bounding box center [791, 222] width 325 height 139
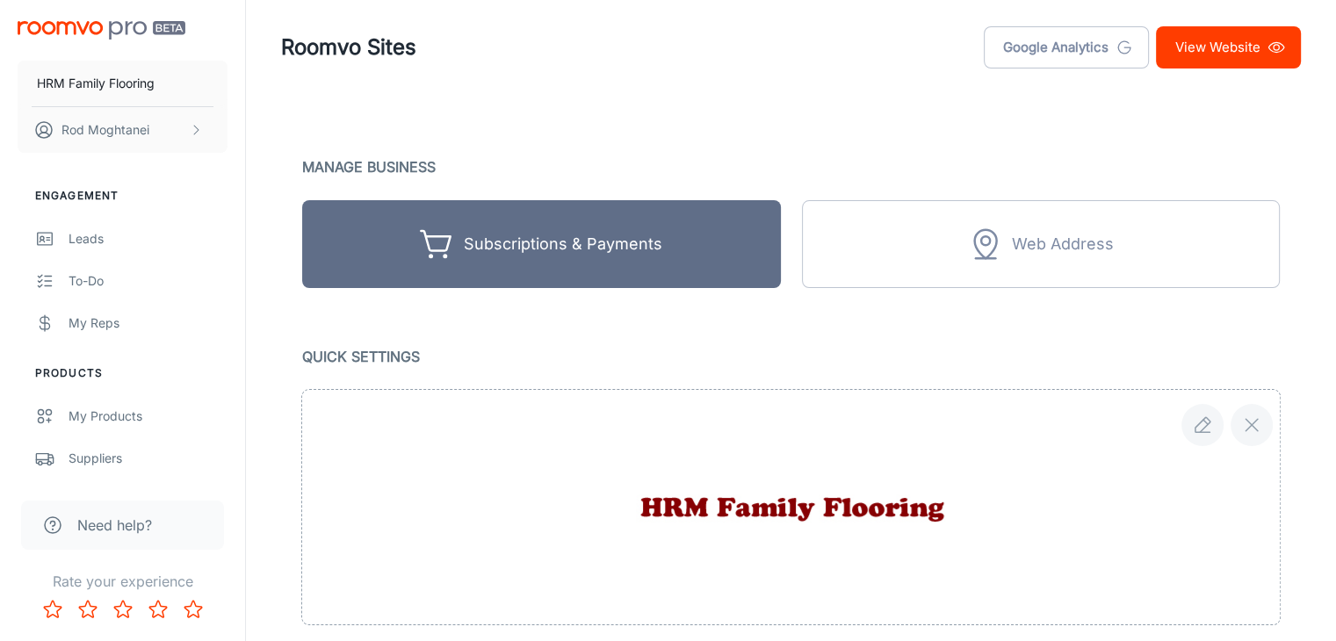
scroll to position [0, 0]
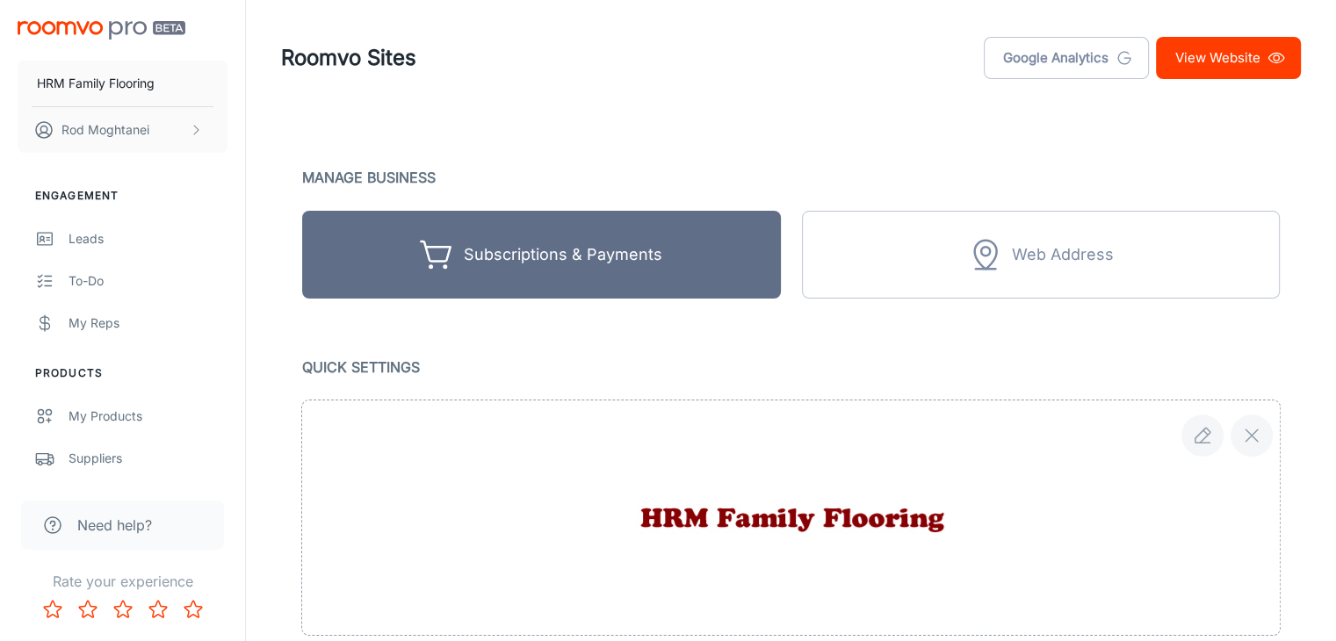
drag, startPoint x: 1184, startPoint y: 68, endPoint x: 1201, endPoint y: 61, distance: 17.8
click at [1201, 61] on link "View Website" at bounding box center [1228, 58] width 145 height 42
